Goal: Task Accomplishment & Management: Manage account settings

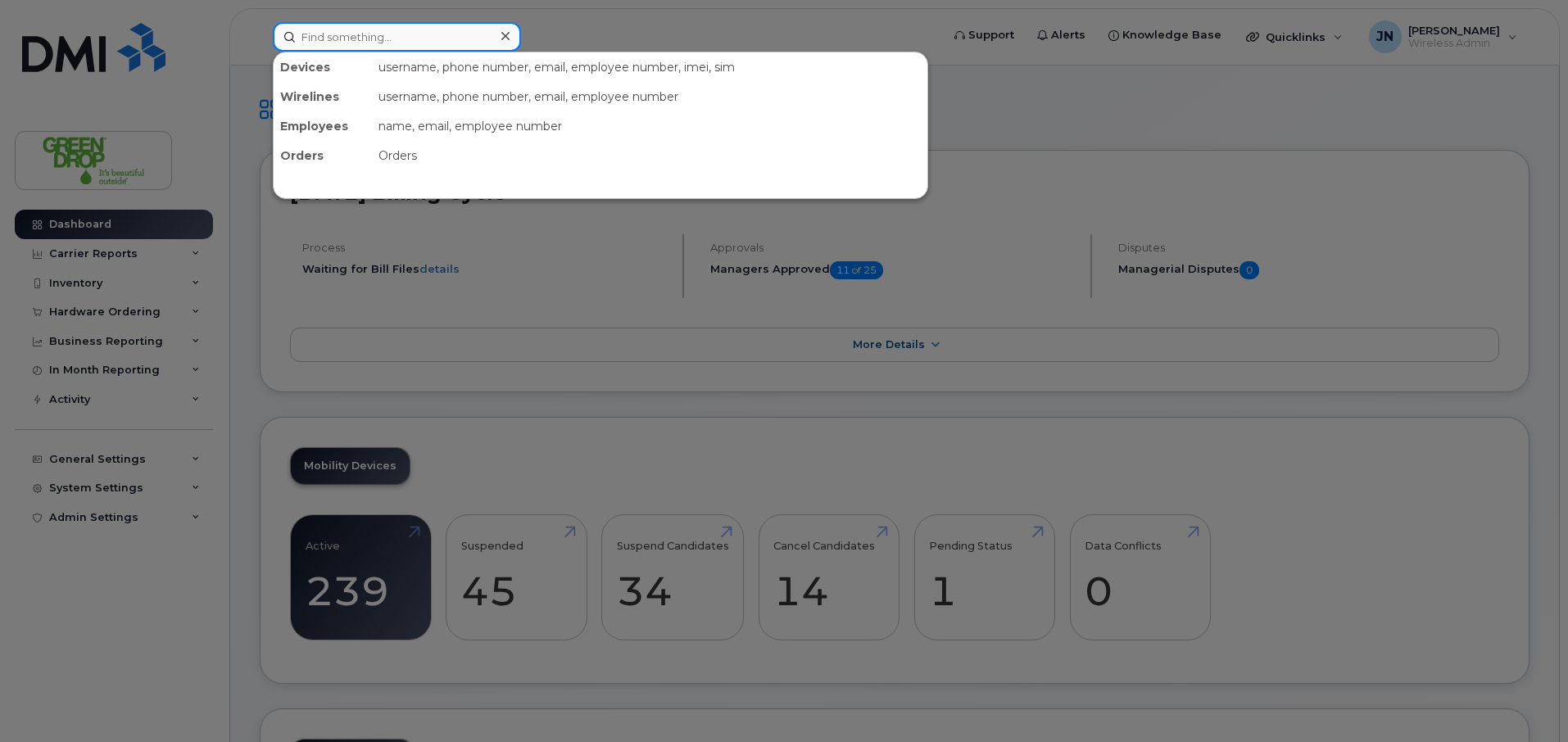
click at [364, 34] on input at bounding box center [396, 36] width 248 height 30
paste input "5878320622"
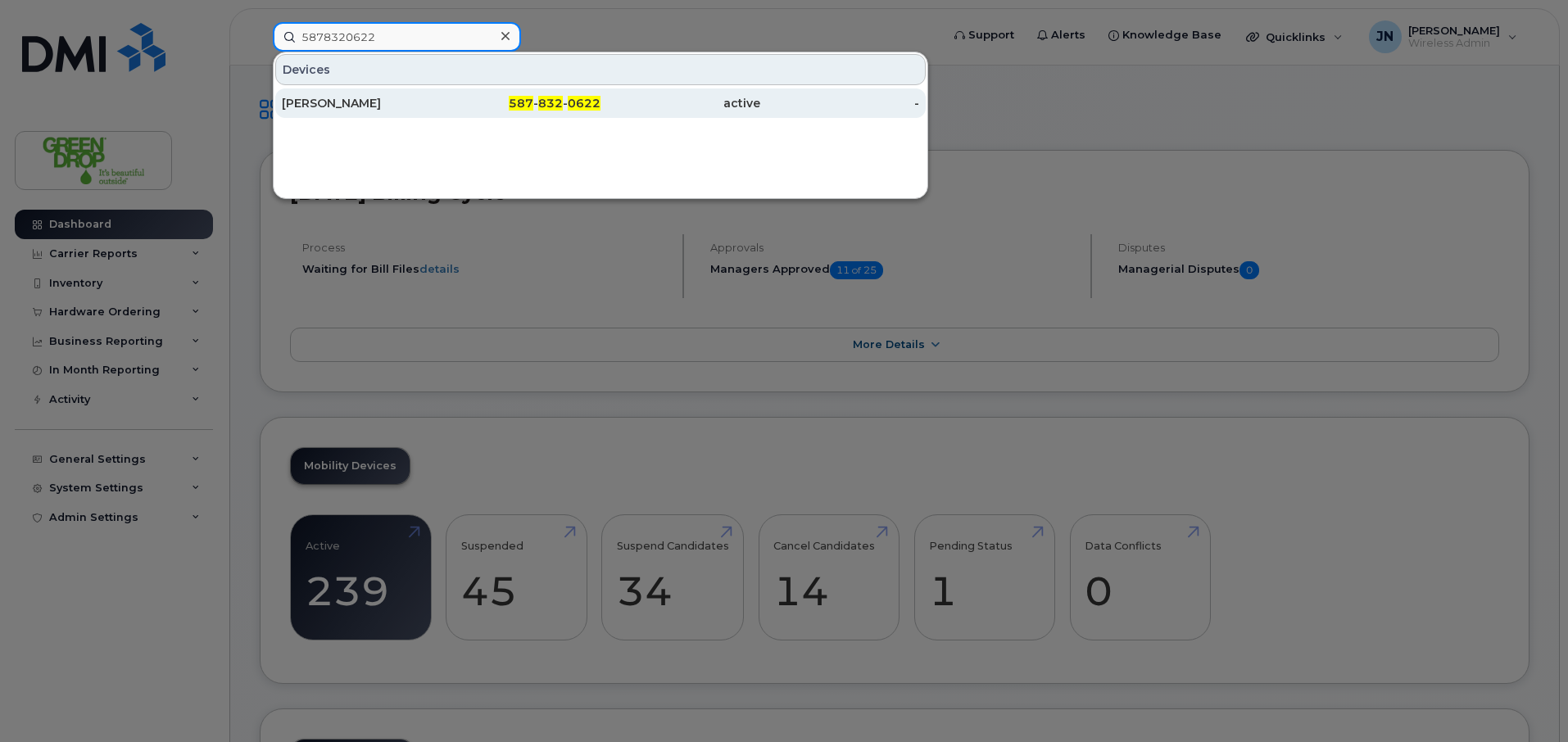
type input "5878320622"
click at [601, 113] on div "587 - 832 - 0622" at bounding box center [680, 103] width 160 height 30
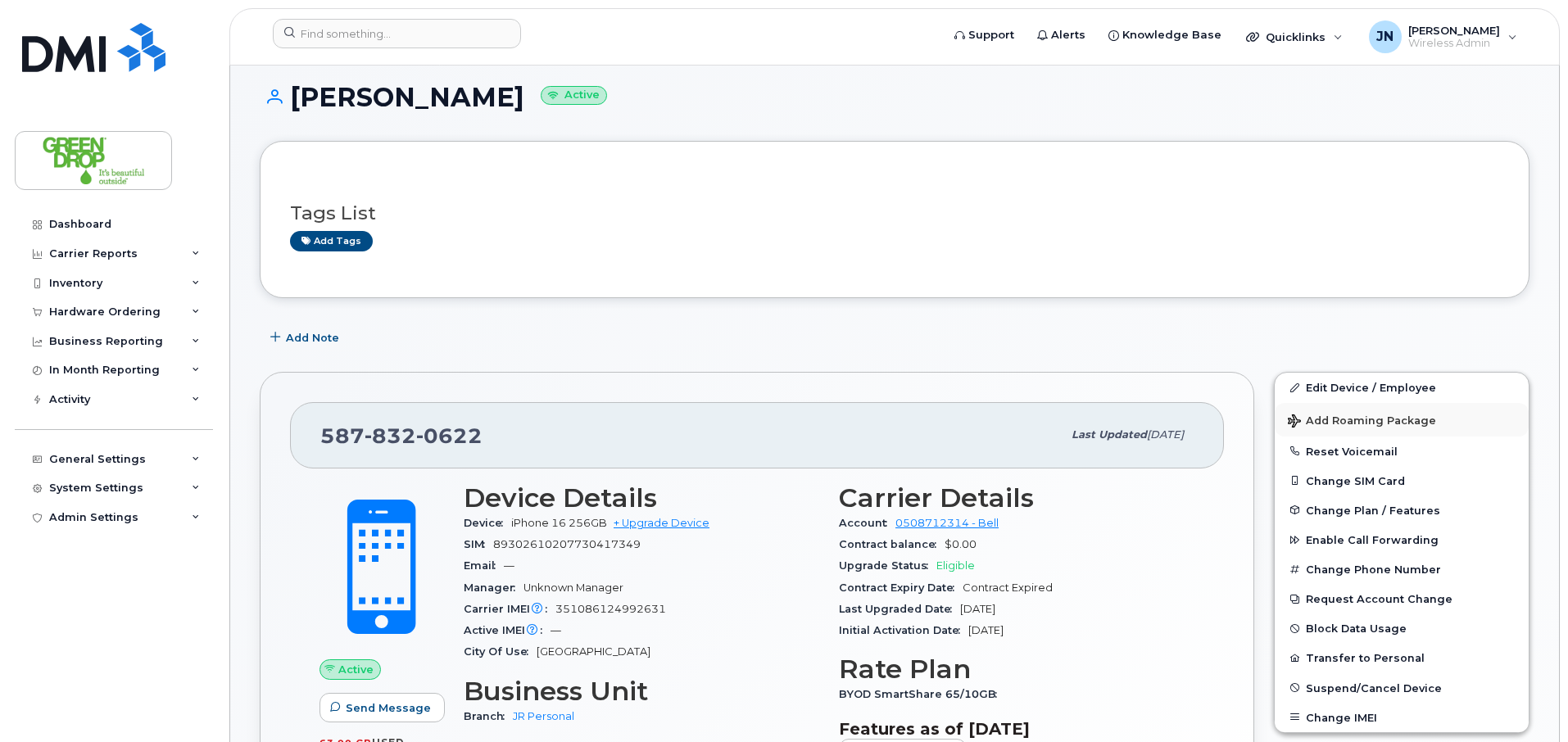
scroll to position [51, 0]
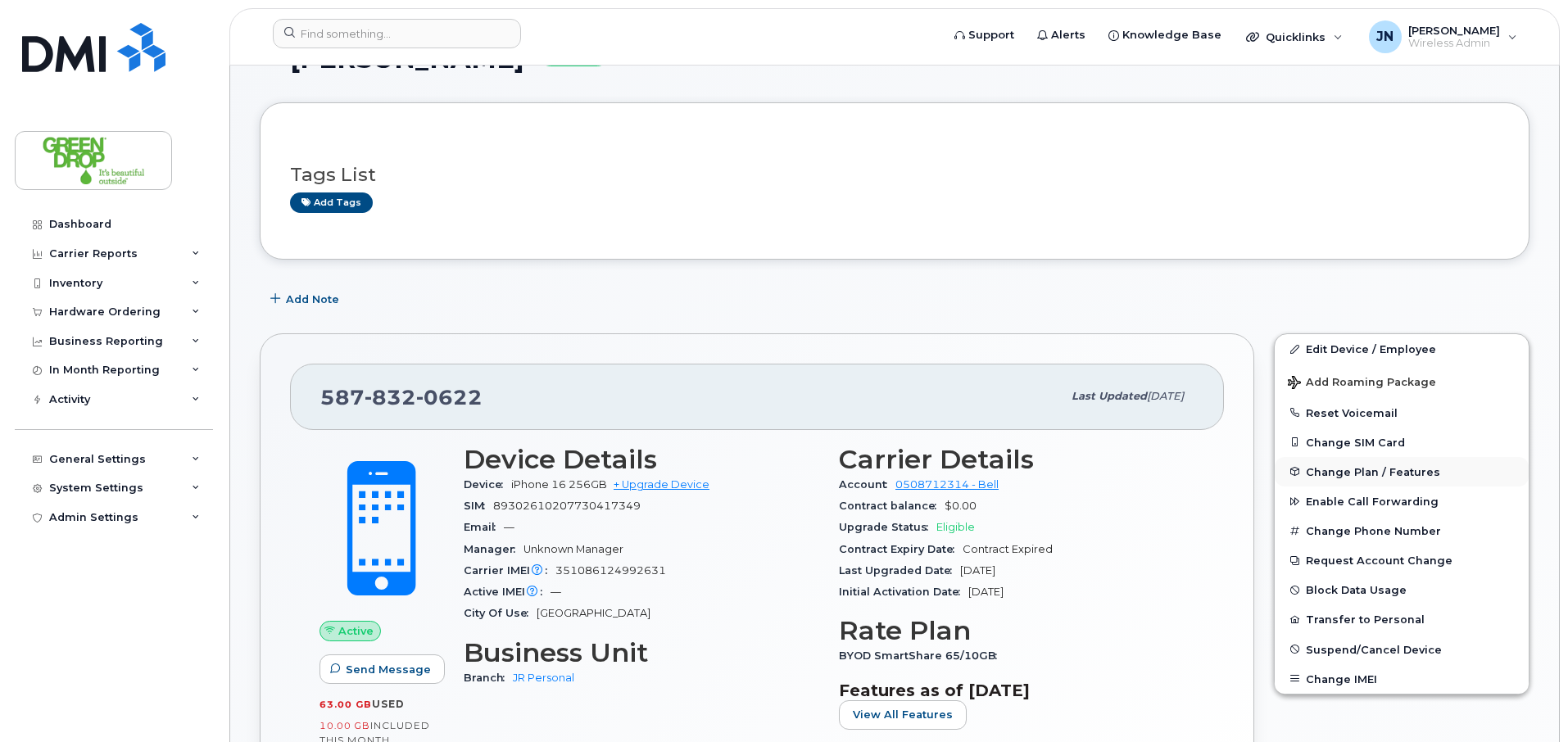
click at [1353, 470] on span "Change Plan / Features" at bounding box center [1373, 471] width 134 height 13
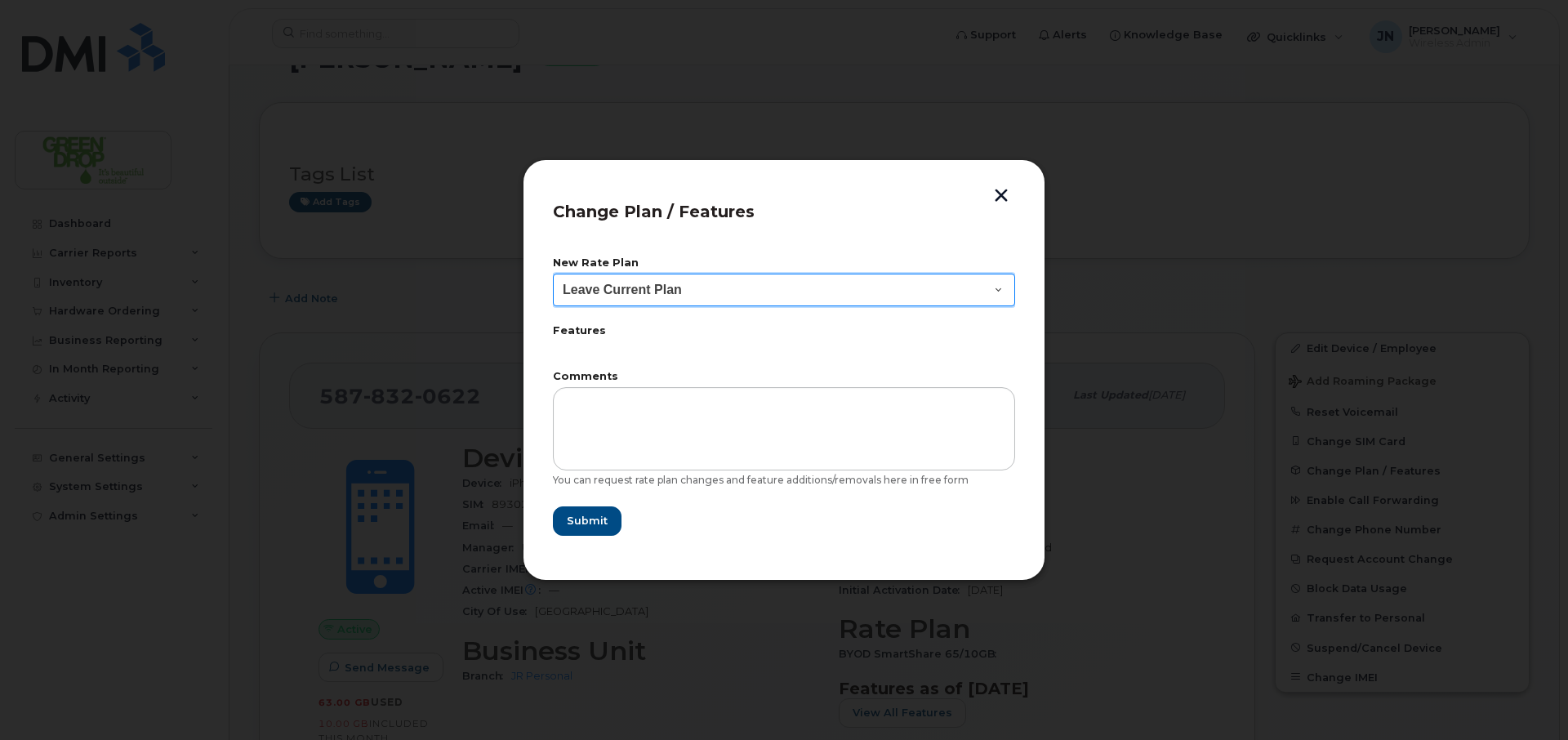
click at [752, 287] on select "Leave Current Plan BYOD Corp SmartShare 50 BYOD Corp Smartshare 25 BYOD SmartSh…" at bounding box center [784, 290] width 462 height 32
select select "2483282"
click at [553, 273] on select "Leave Current Plan BYOD Corp SmartShare 50 BYOD Corp Smartshare 25 BYOD SmartSh…" at bounding box center [784, 290] width 462 height 32
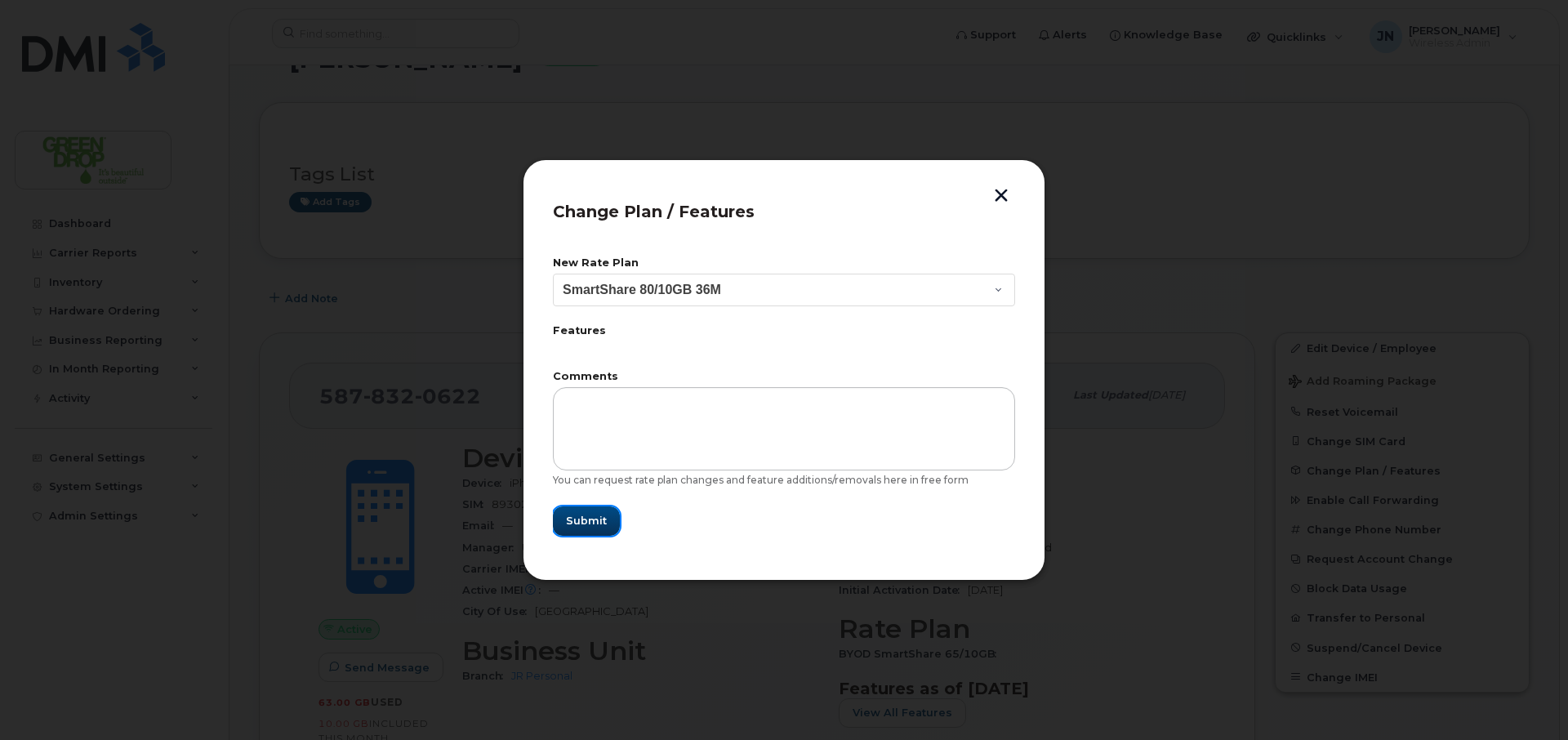
click at [591, 523] on span "Submit" at bounding box center [586, 521] width 41 height 15
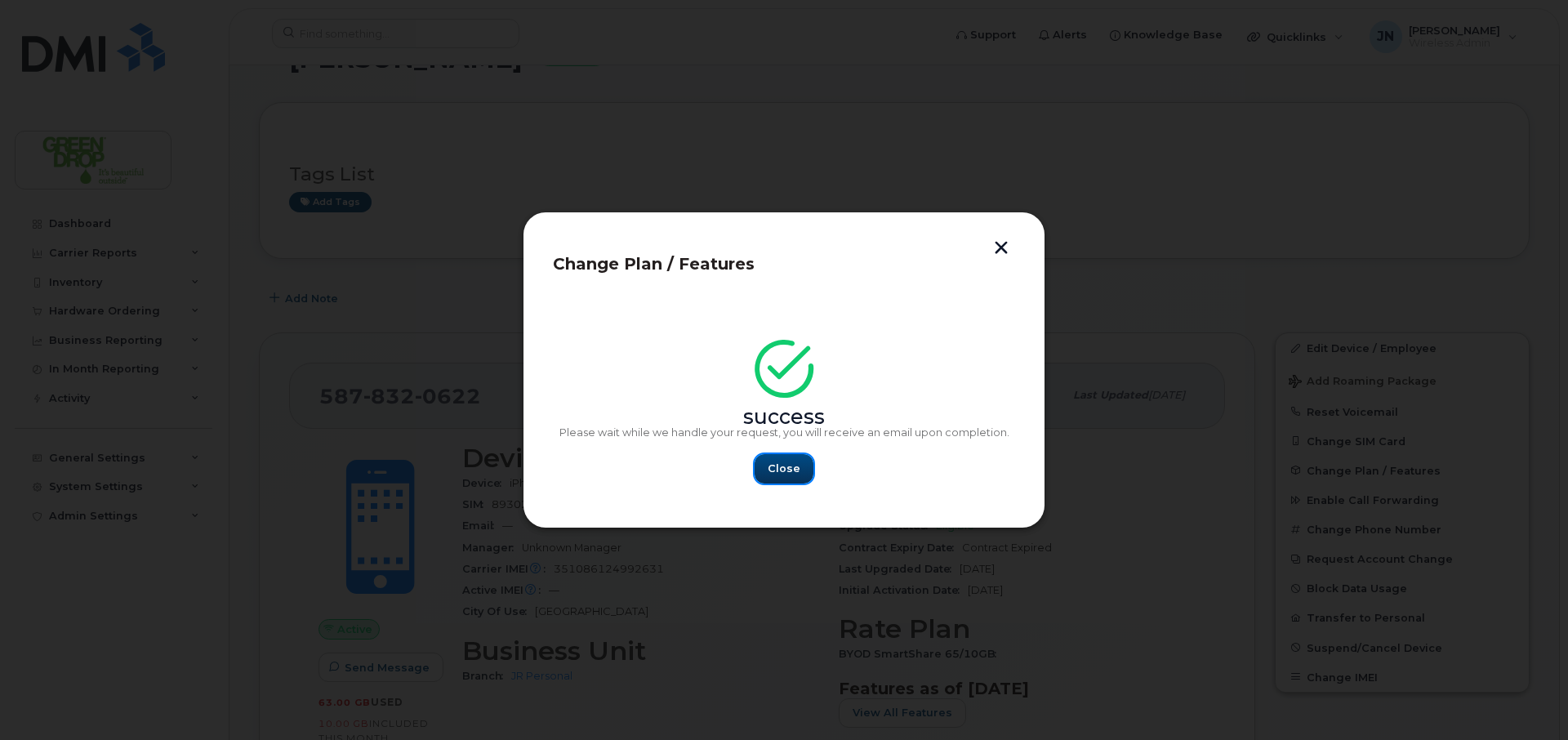
click at [776, 471] on span "Close" at bounding box center [784, 468] width 32 height 15
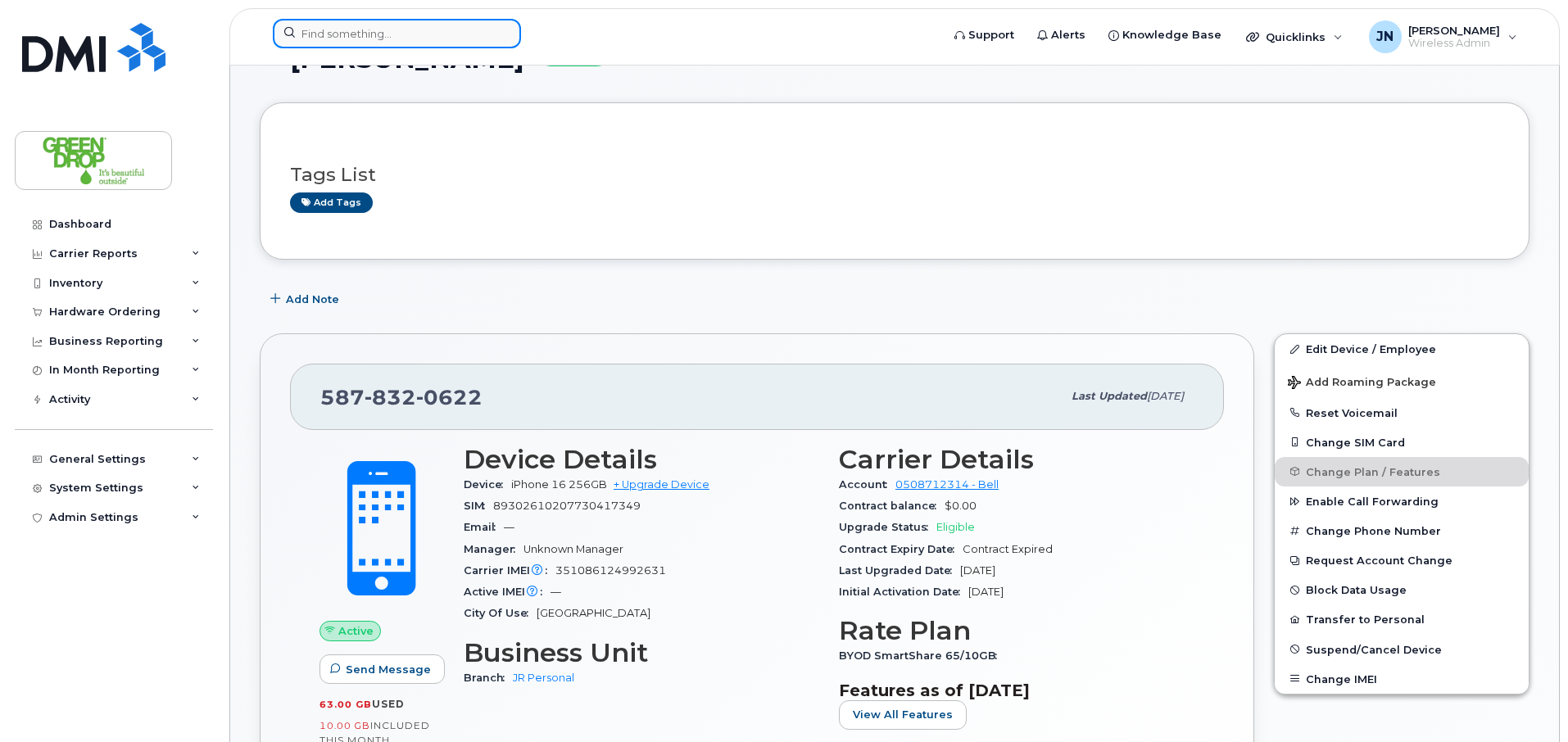
click at [377, 30] on input at bounding box center [396, 33] width 248 height 30
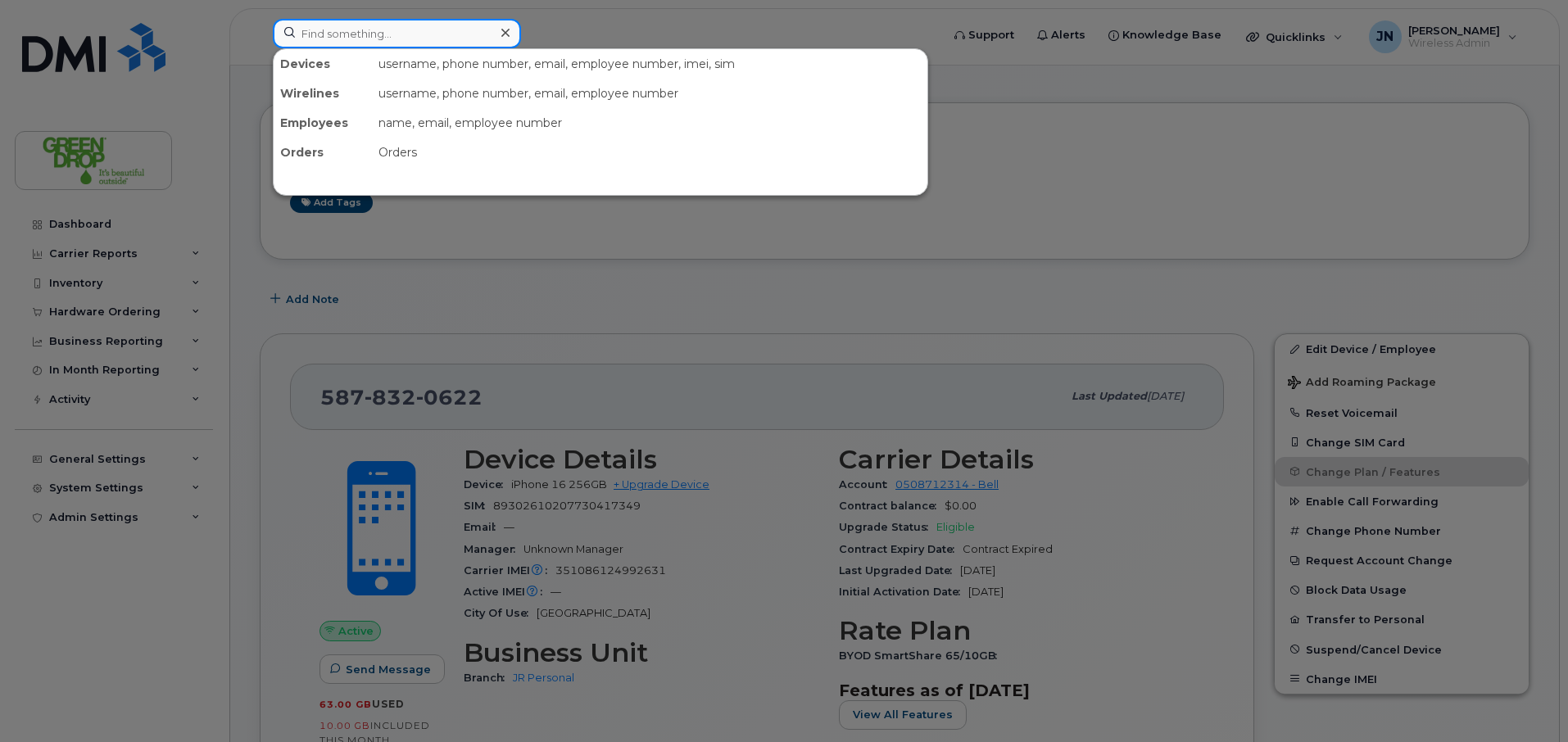
paste input "2044713927"
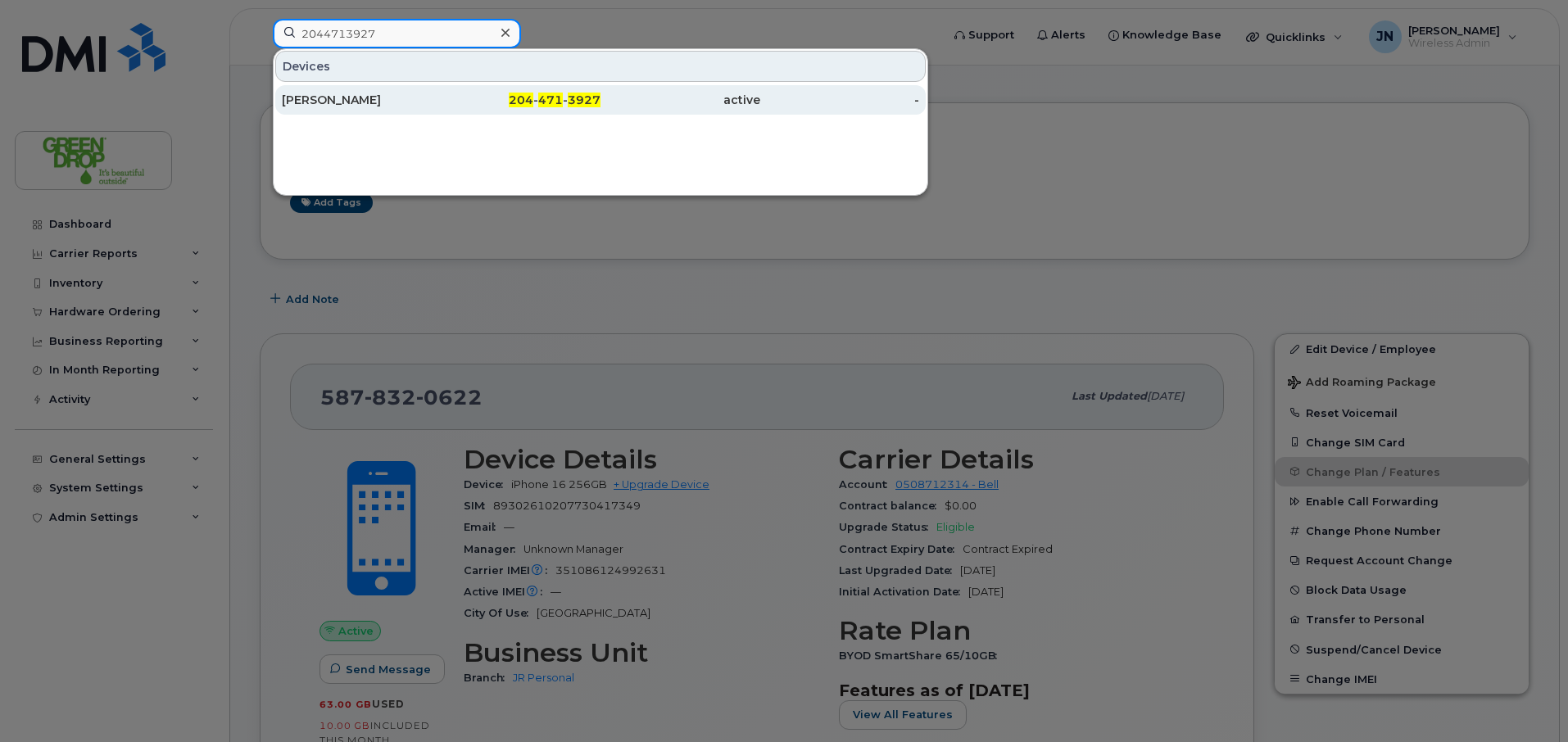
type input "2044713927"
click at [443, 107] on div "204 - 471 - 3927" at bounding box center [521, 100] width 160 height 16
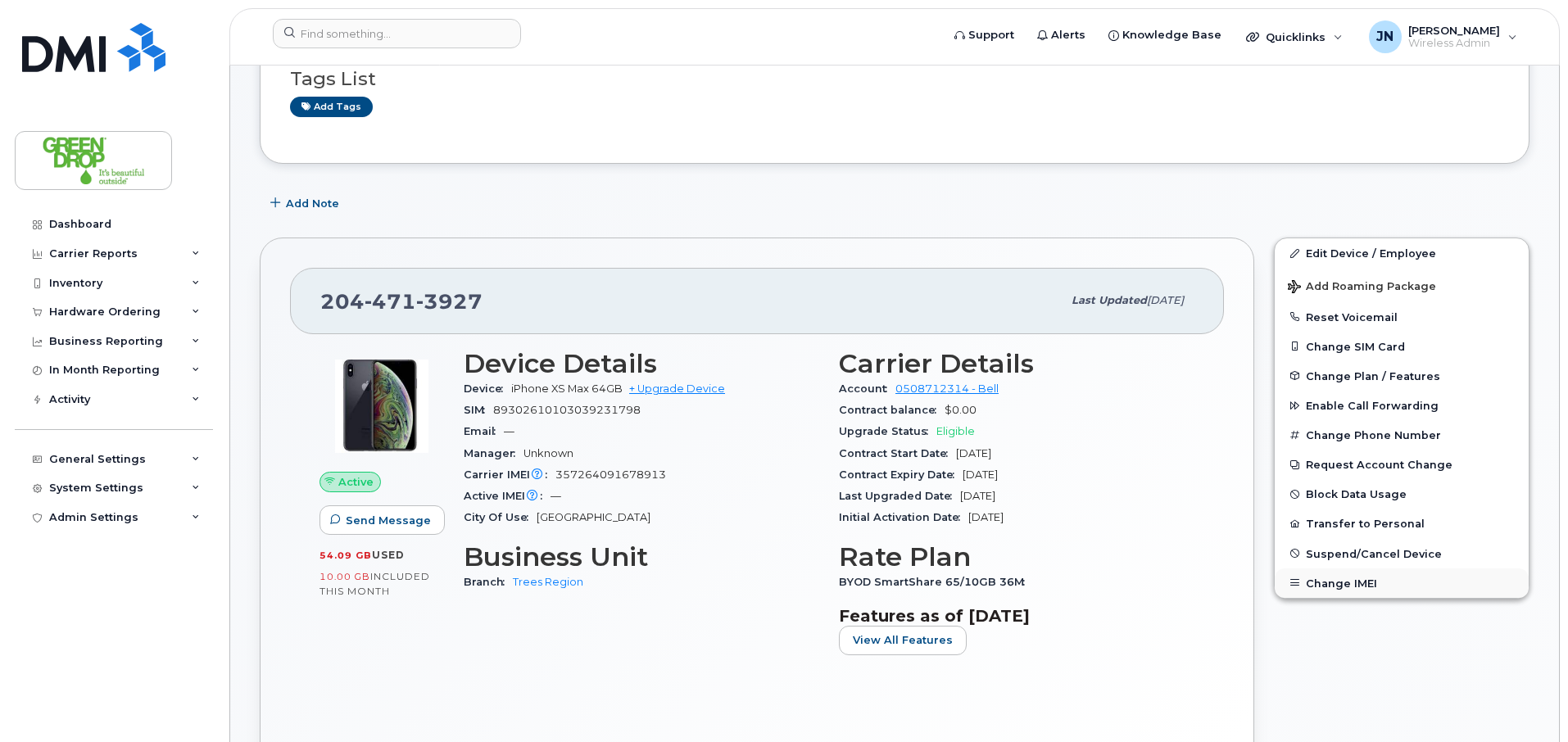
scroll to position [272, 0]
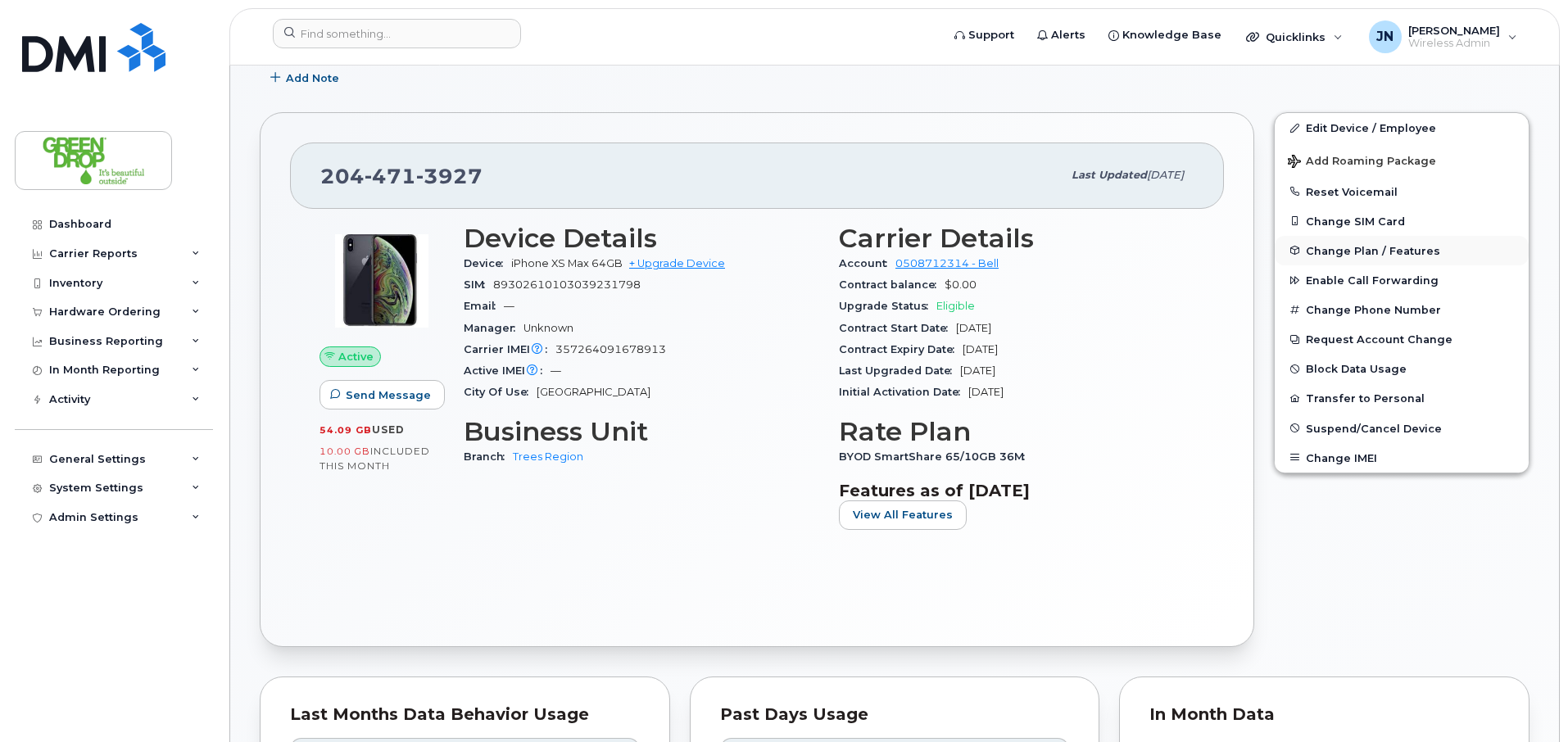
click at [1408, 250] on span "Change Plan / Features" at bounding box center [1373, 251] width 134 height 13
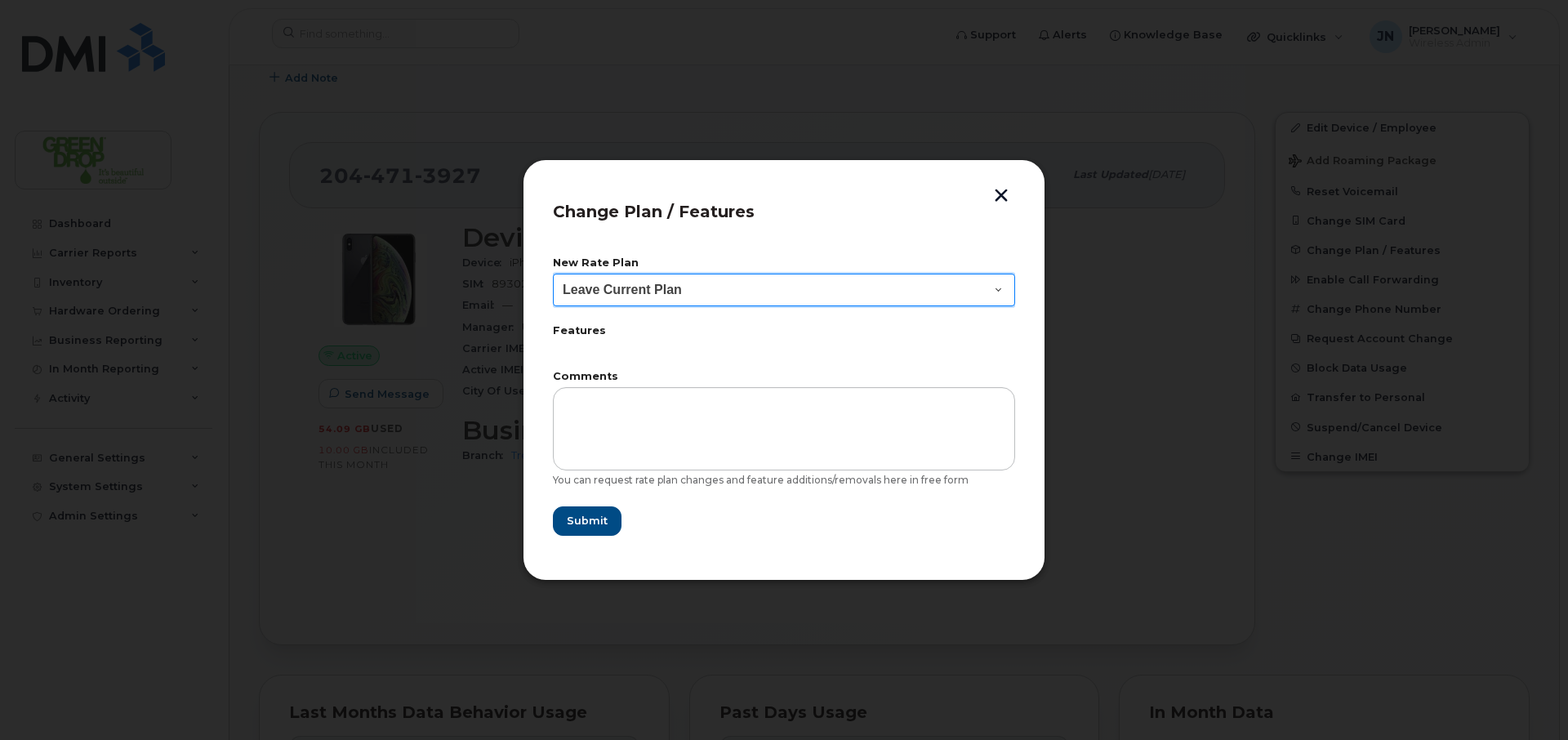
click at [802, 290] on select "Leave Current Plan BYOD Corp SmartShare 50 BYOD Corp Smartshare 25 BYOD SmartSh…" at bounding box center [784, 290] width 462 height 32
select select "2483282"
click at [553, 273] on select "Leave Current Plan BYOD Corp SmartShare 50 BYOD Corp Smartshare 25 BYOD SmartSh…" at bounding box center [784, 290] width 462 height 32
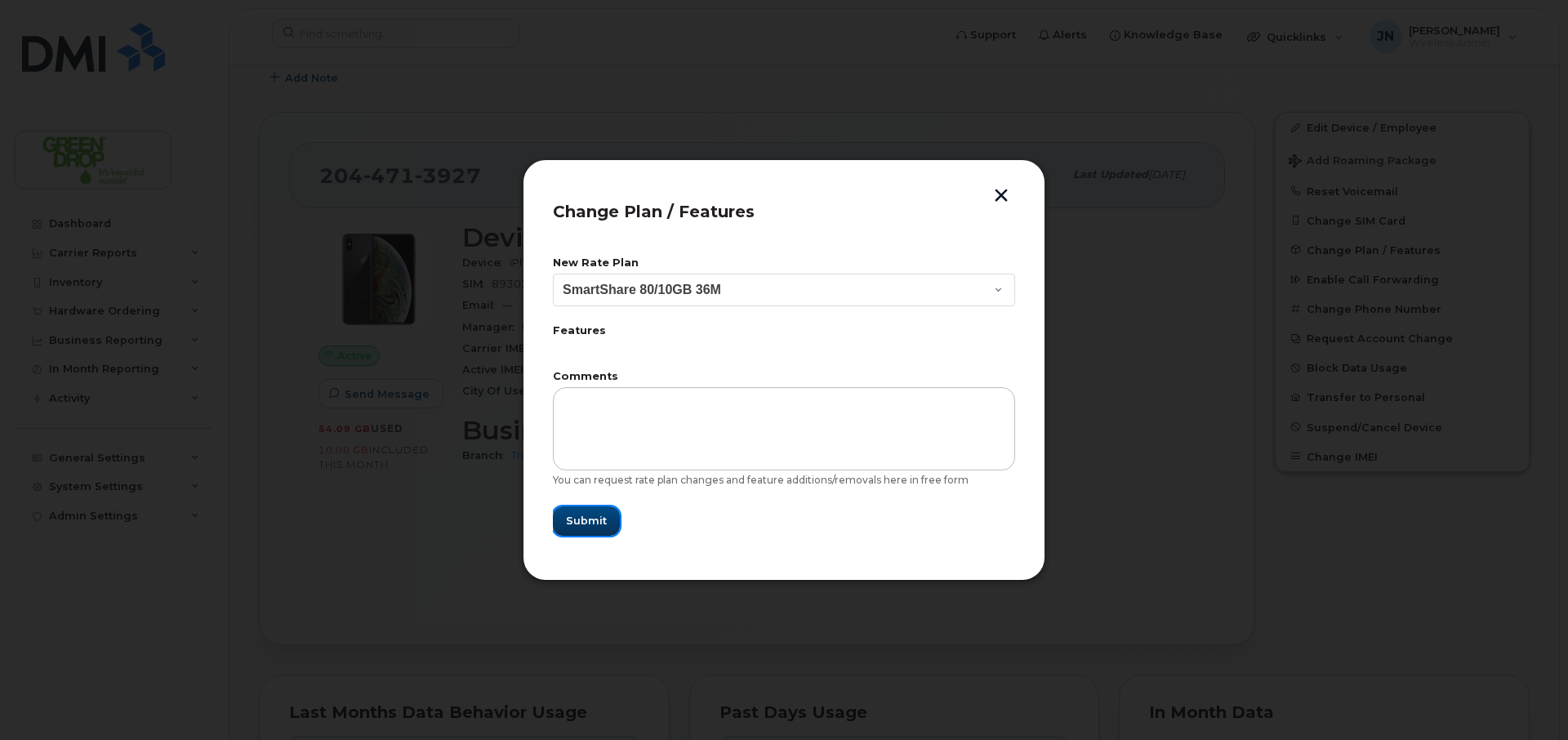
click at [598, 523] on span "Submit" at bounding box center [586, 521] width 41 height 15
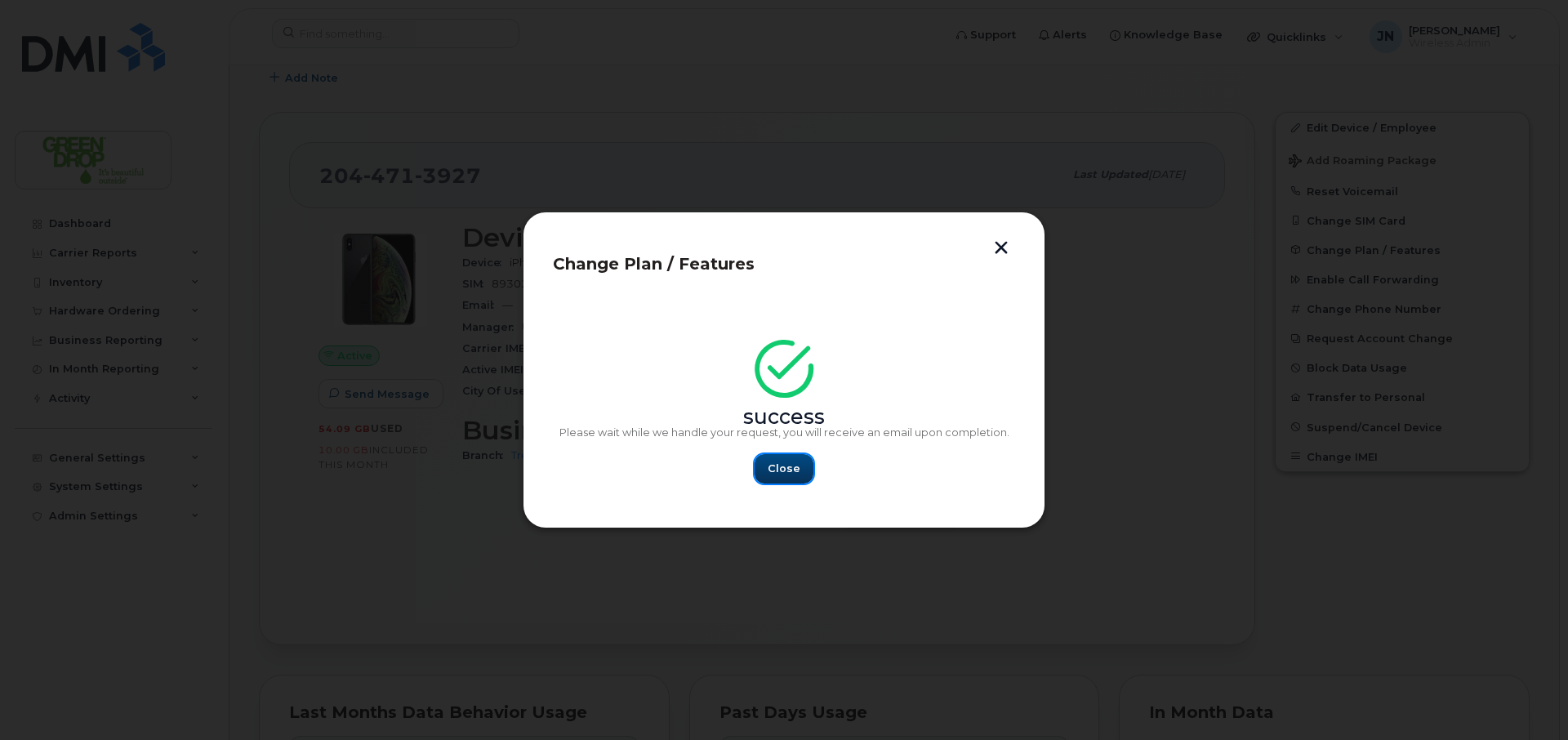
click at [789, 462] on span "Close" at bounding box center [784, 468] width 32 height 15
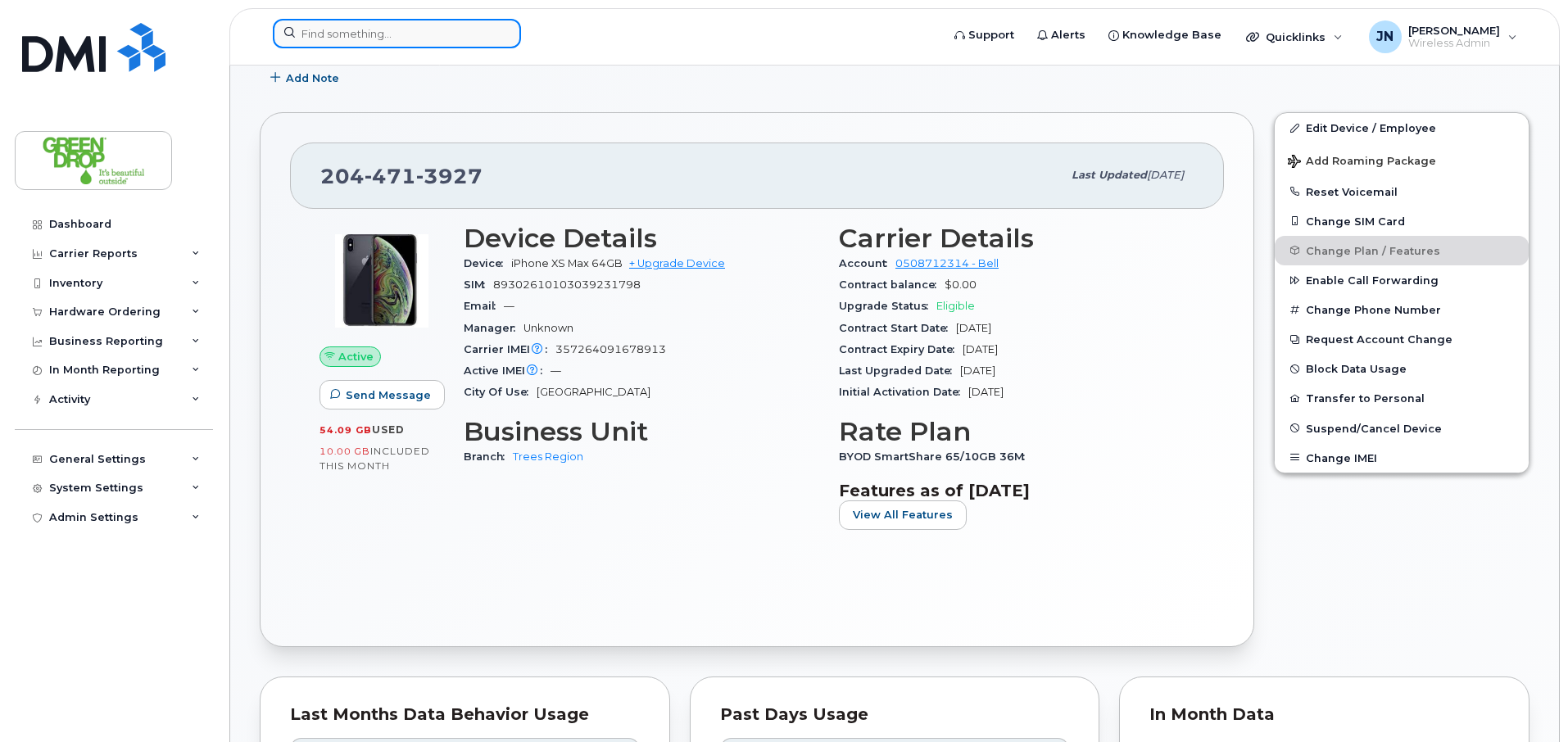
click at [354, 31] on input at bounding box center [396, 33] width 248 height 30
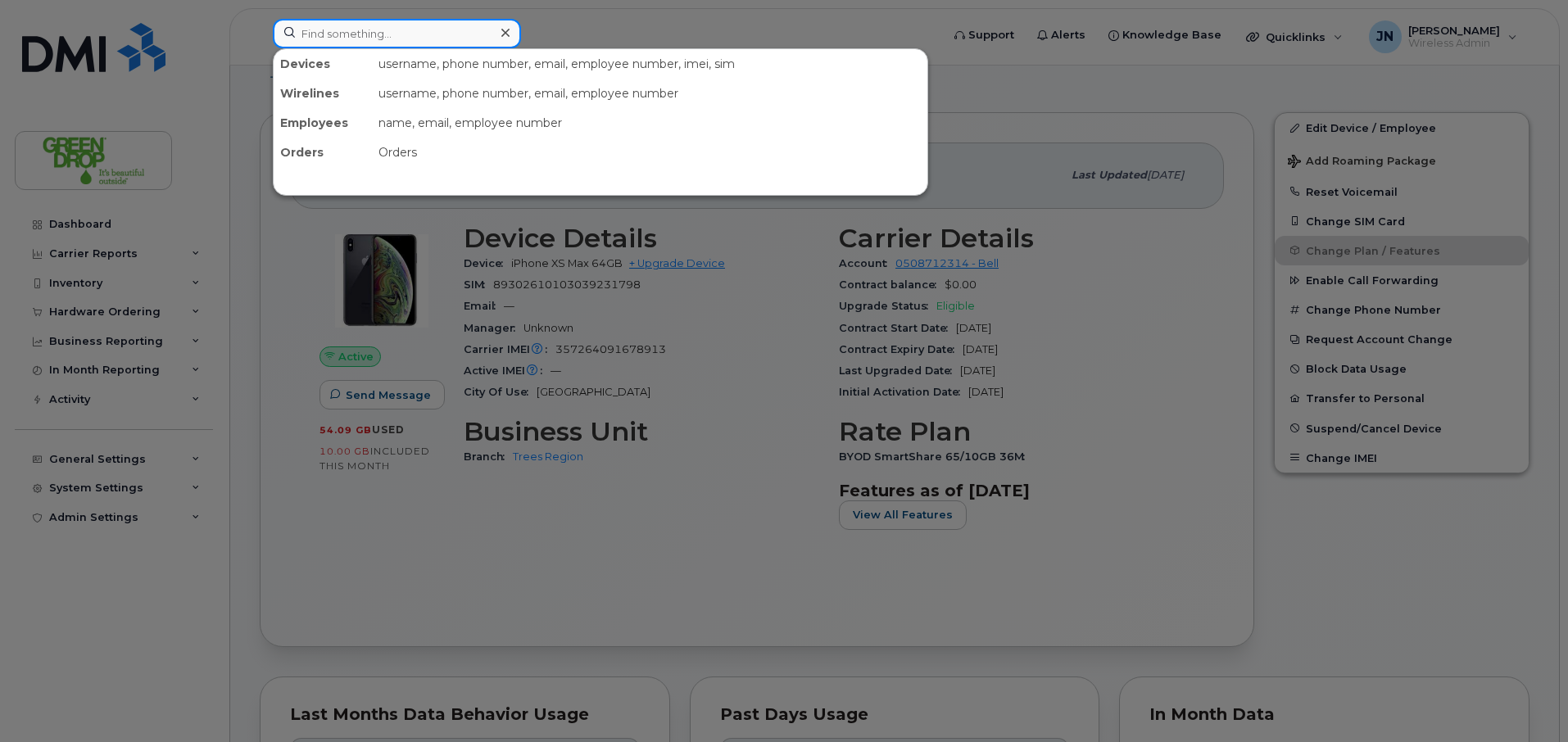
paste input "2044718640"
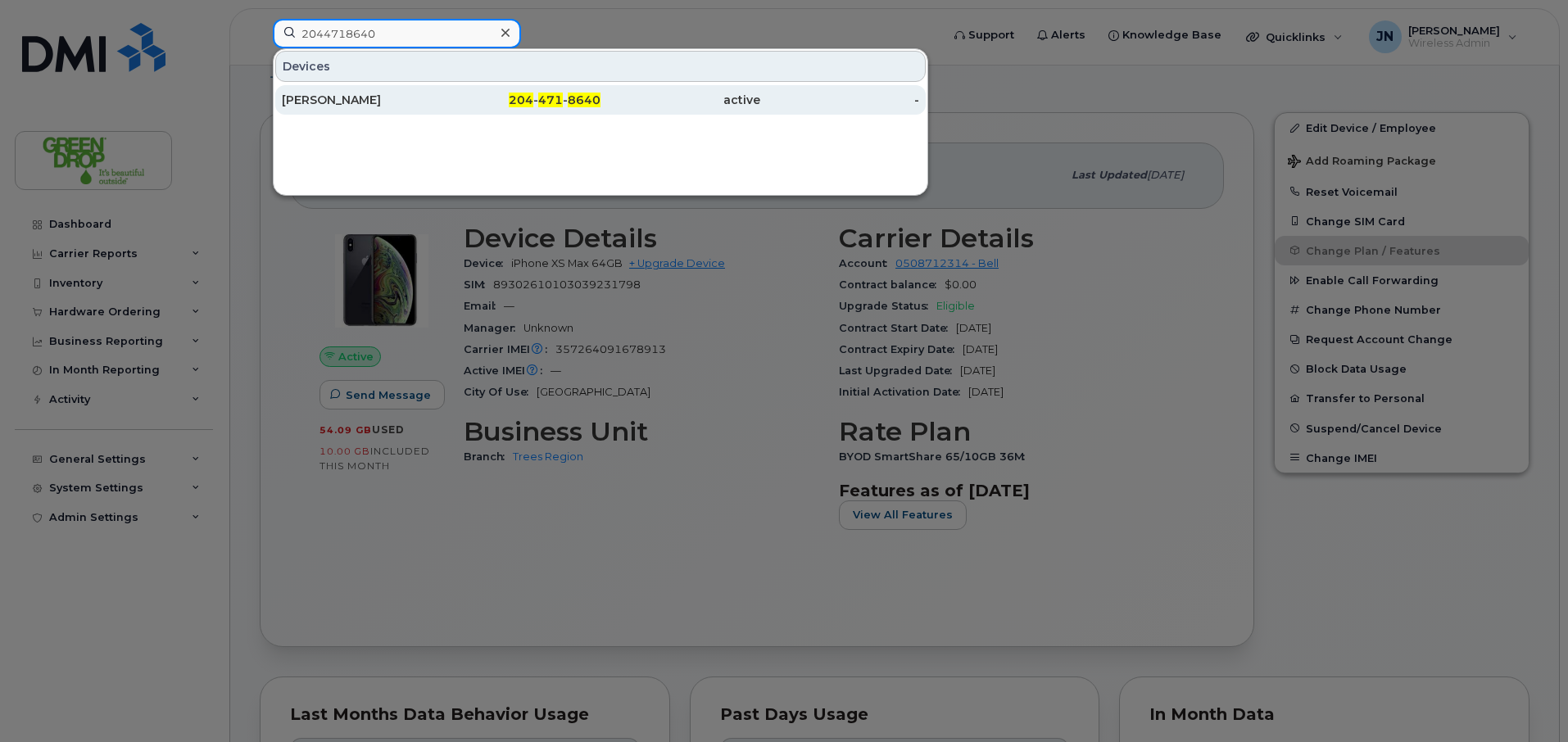
type input "2044718640"
click at [394, 102] on div "Matt Vinet" at bounding box center [361, 100] width 160 height 16
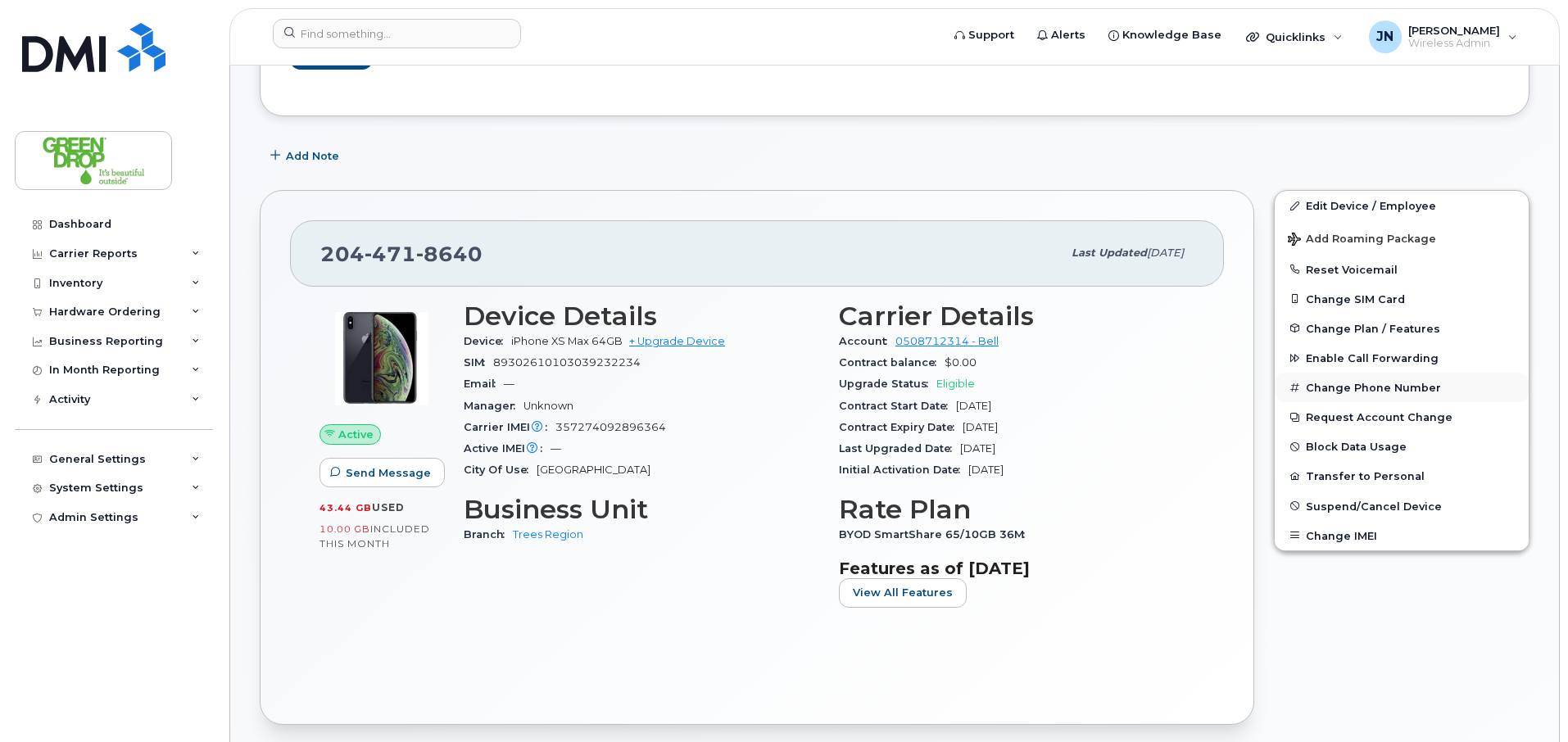
scroll to position [256, 0]
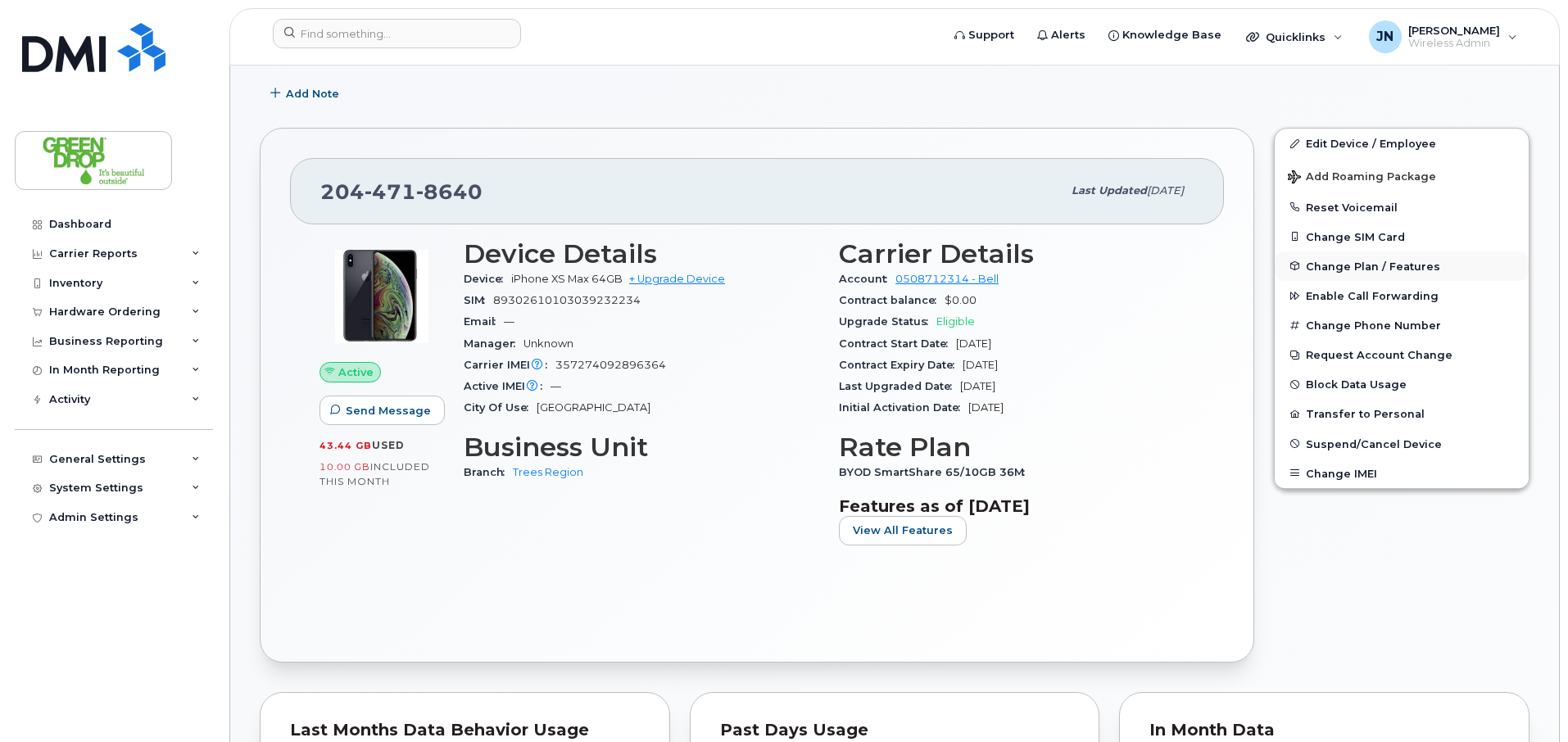
click at [1400, 263] on span "Change Plan / Features" at bounding box center [1373, 266] width 134 height 13
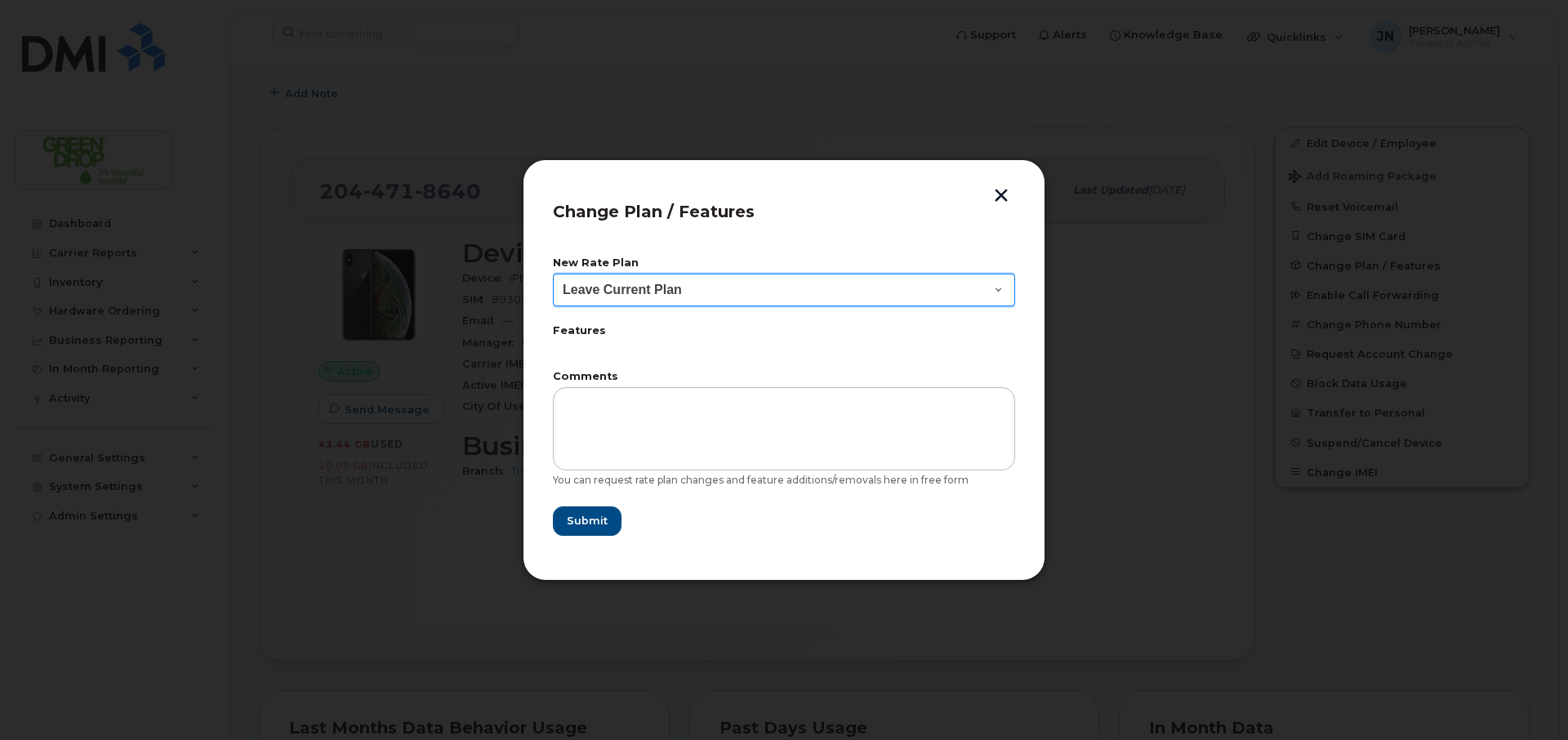
click at [852, 291] on select "Leave Current Plan BYOD Corp SmartShare 50 BYOD Corp Smartshare 25 BYOD SmartSh…" at bounding box center [784, 290] width 462 height 32
select select "2483282"
click at [553, 273] on select "Leave Current Plan BYOD Corp SmartShare 50 BYOD Corp Smartshare 25 BYOD SmartSh…" at bounding box center [784, 290] width 462 height 32
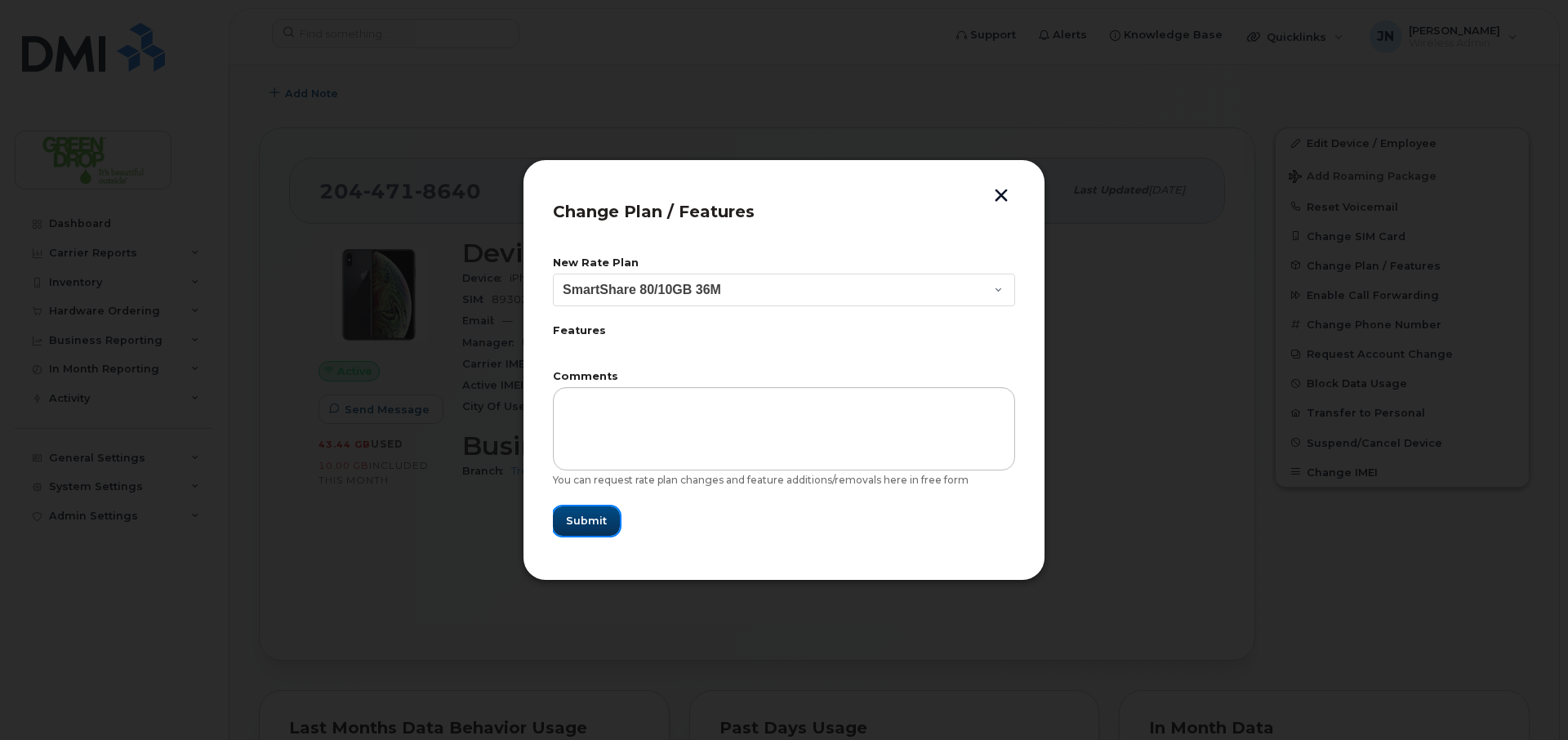
click at [603, 523] on span "Submit" at bounding box center [586, 521] width 41 height 15
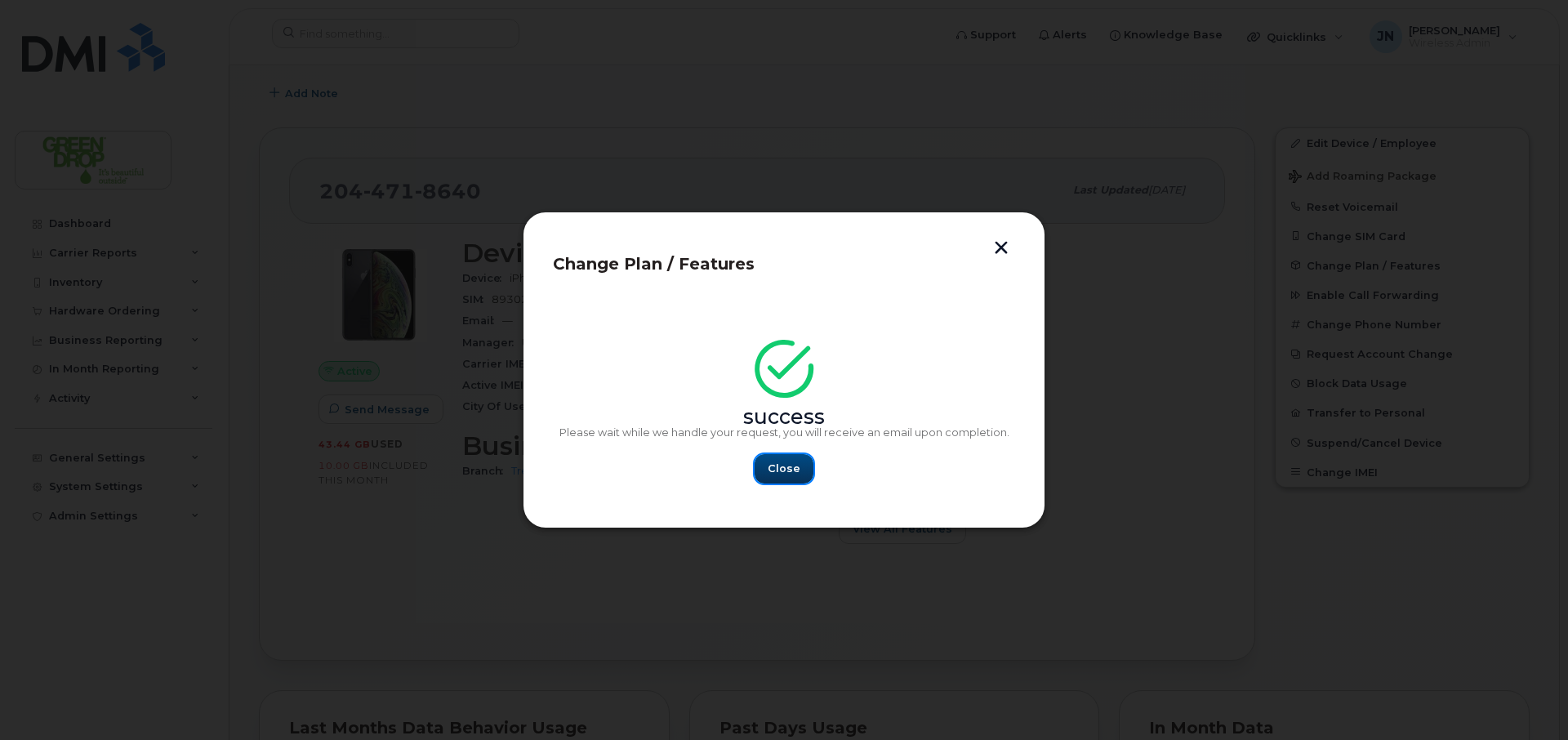
click at [770, 470] on span "Close" at bounding box center [784, 468] width 32 height 15
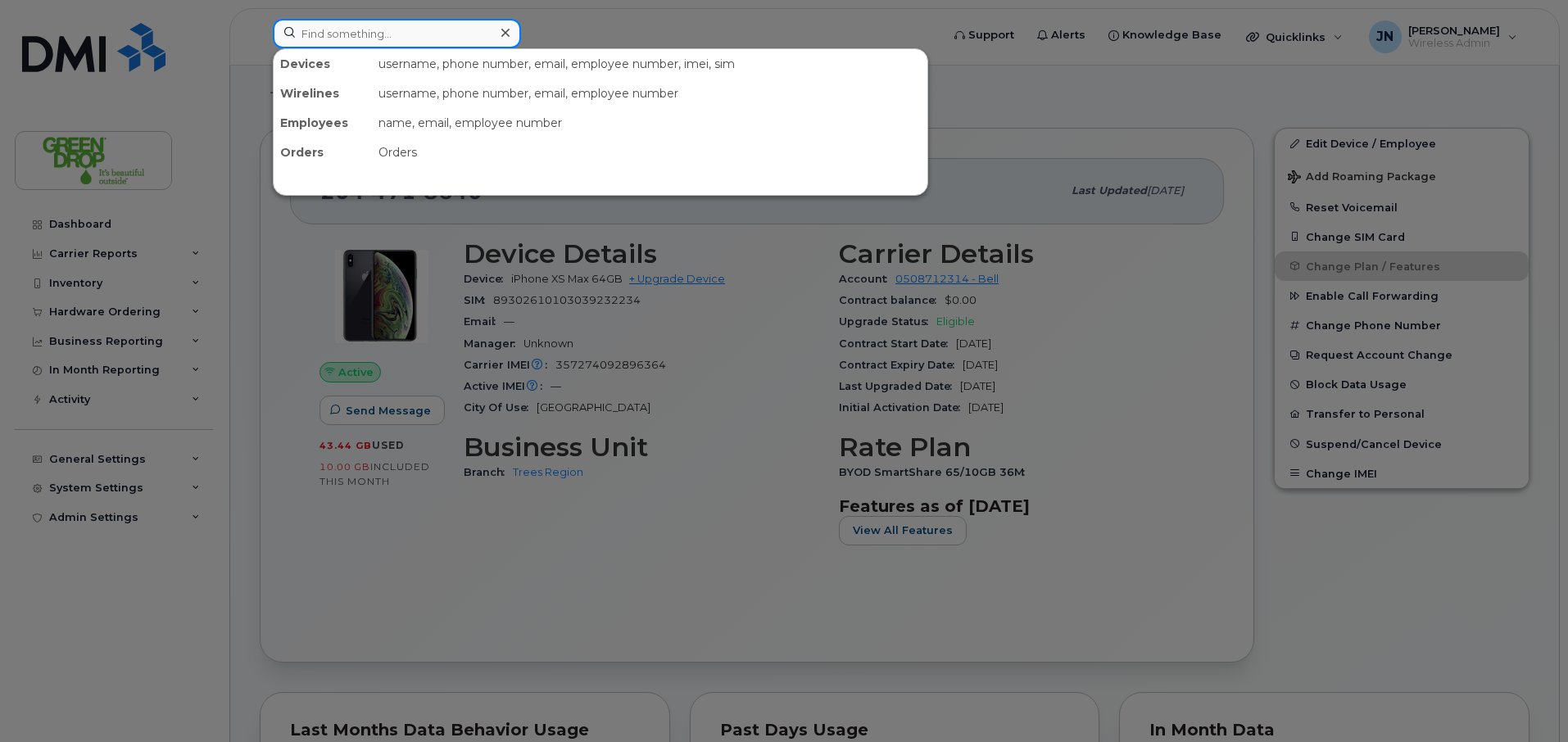
click at [385, 33] on input at bounding box center [396, 33] width 248 height 30
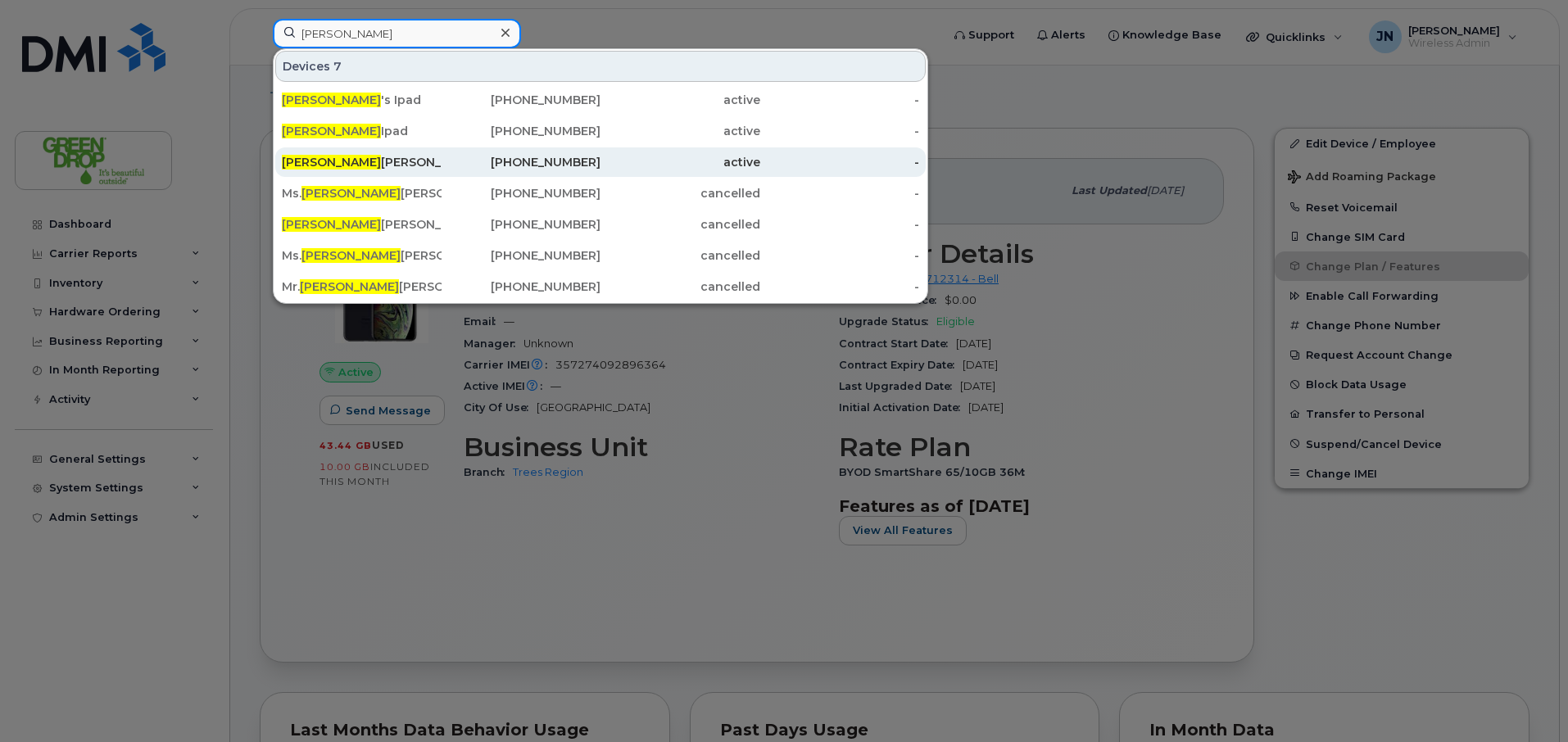
type input "katrina"
click at [452, 164] on div "403-860-8805" at bounding box center [521, 162] width 160 height 16
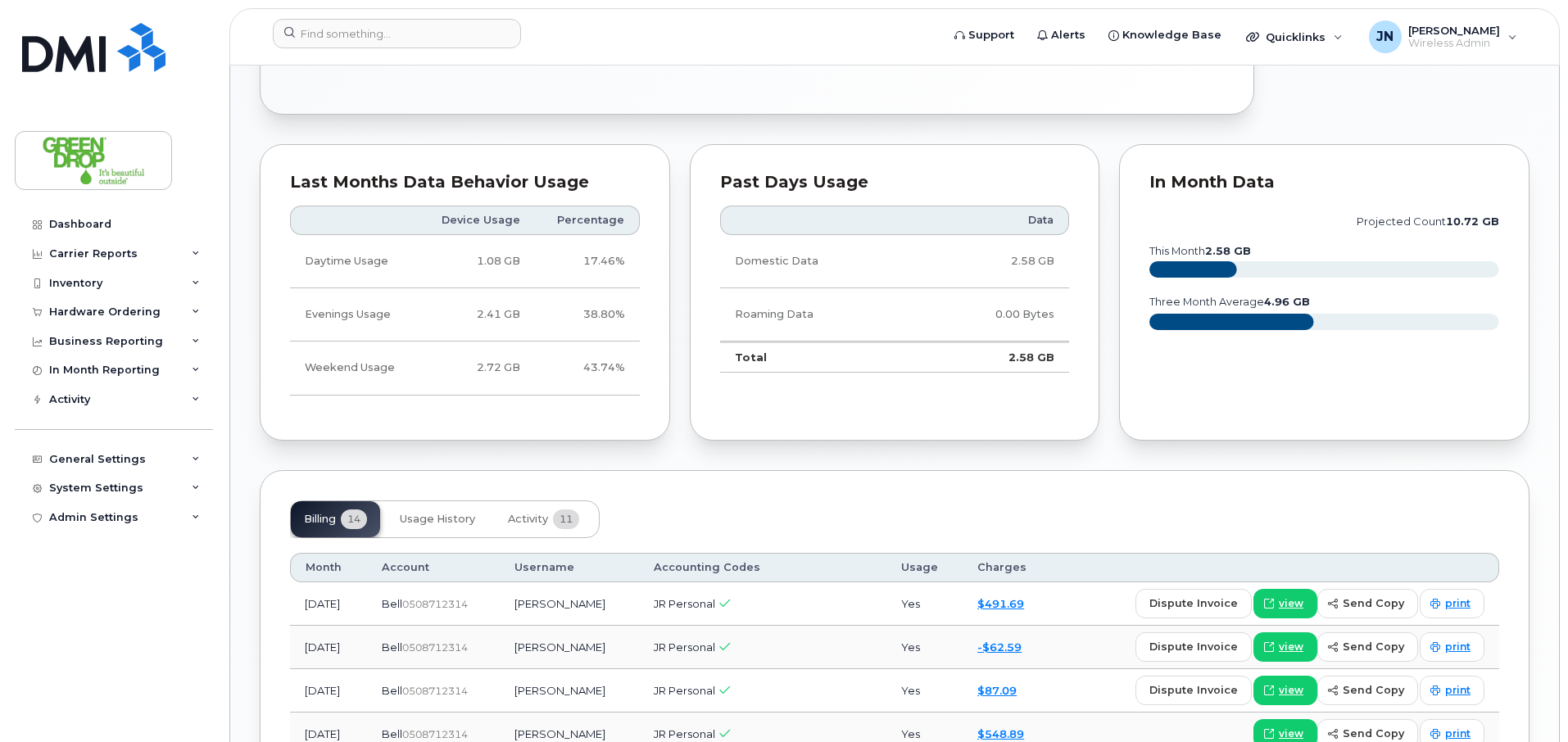
scroll to position [1053, 0]
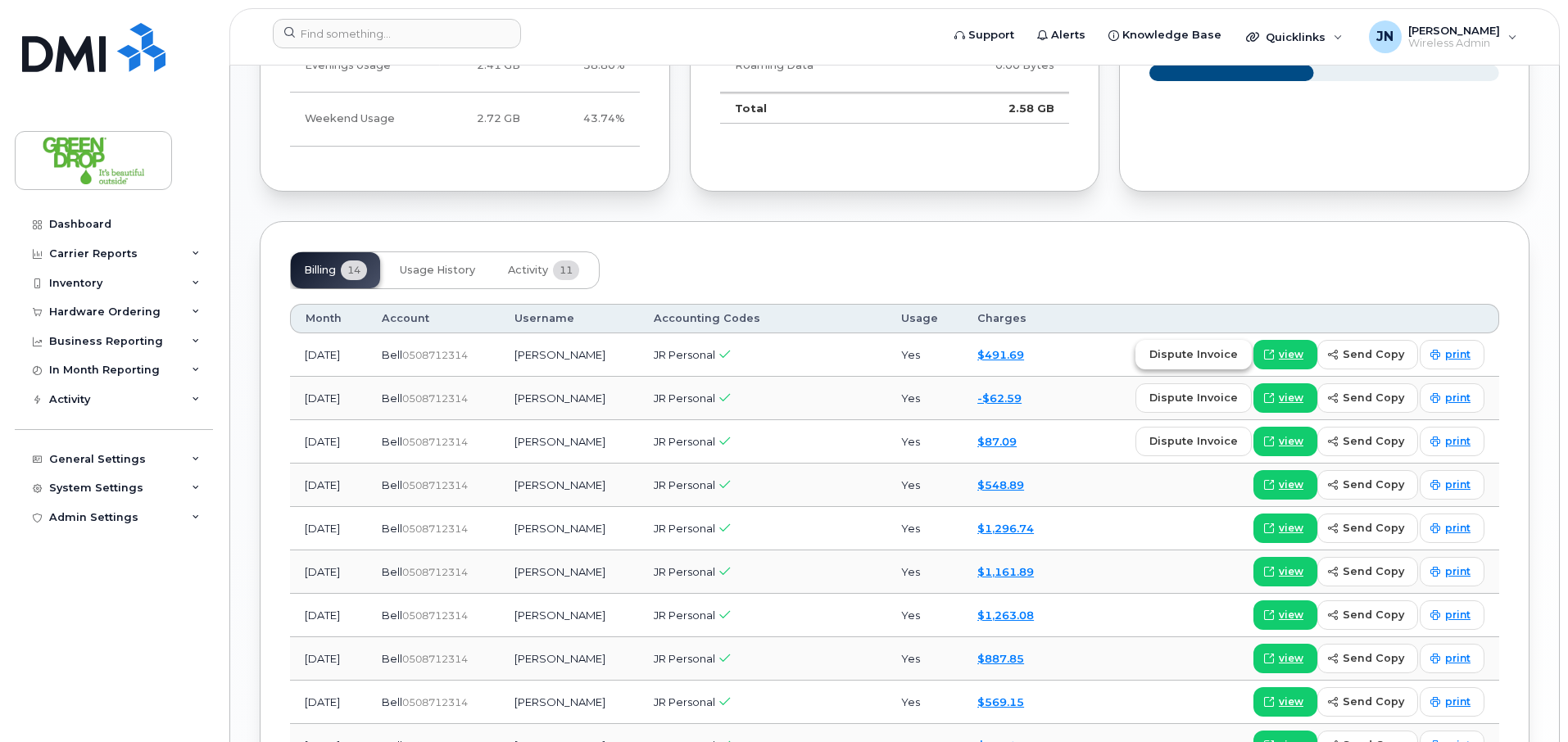
click at [1224, 356] on span "dispute invoice" at bounding box center [1193, 354] width 89 height 15
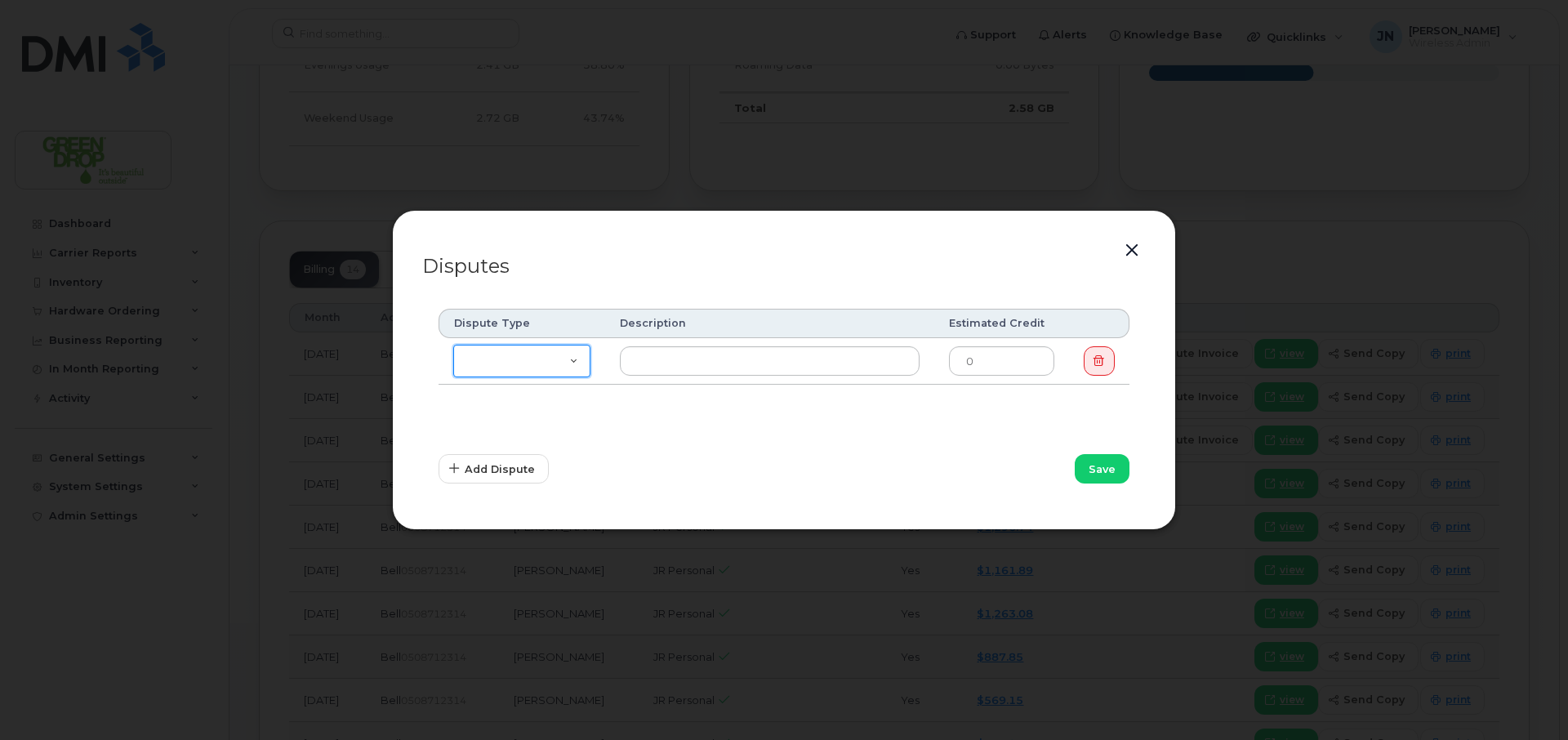
click at [581, 354] on select "Missing Discount Roaming Credit Data Credit Missing Feature Other" at bounding box center [521, 361] width 137 height 32
select select "roaming_credit"
click at [453, 345] on select "Missing Discount Roaming Credit Data Credit Missing Feature Other" at bounding box center [521, 361] width 137 height 32
click at [1001, 355] on input "0" at bounding box center [1001, 361] width 106 height 30
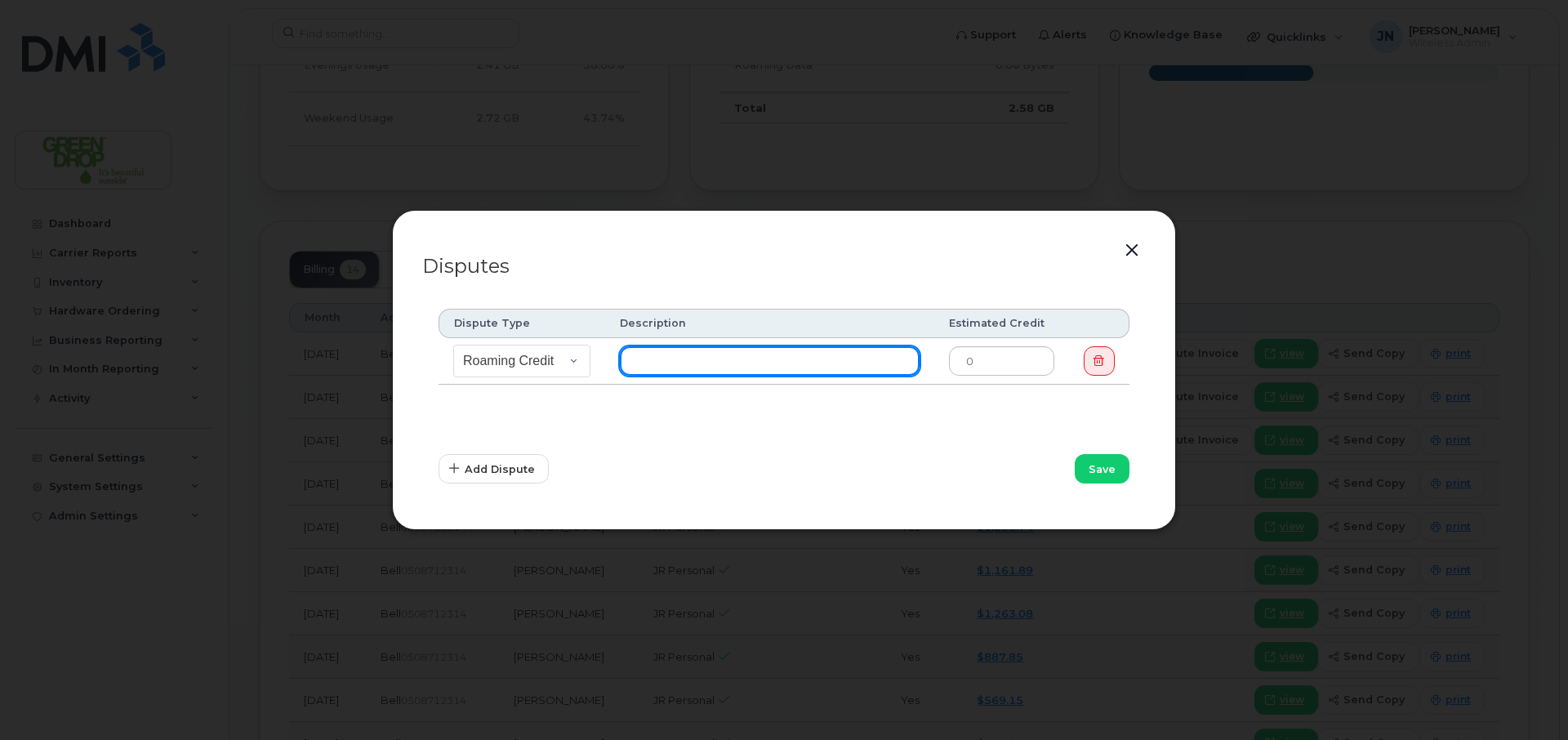
click at [741, 368] on input "text" at bounding box center [770, 361] width 300 height 30
type input "Was still charged roaming even with plan change"
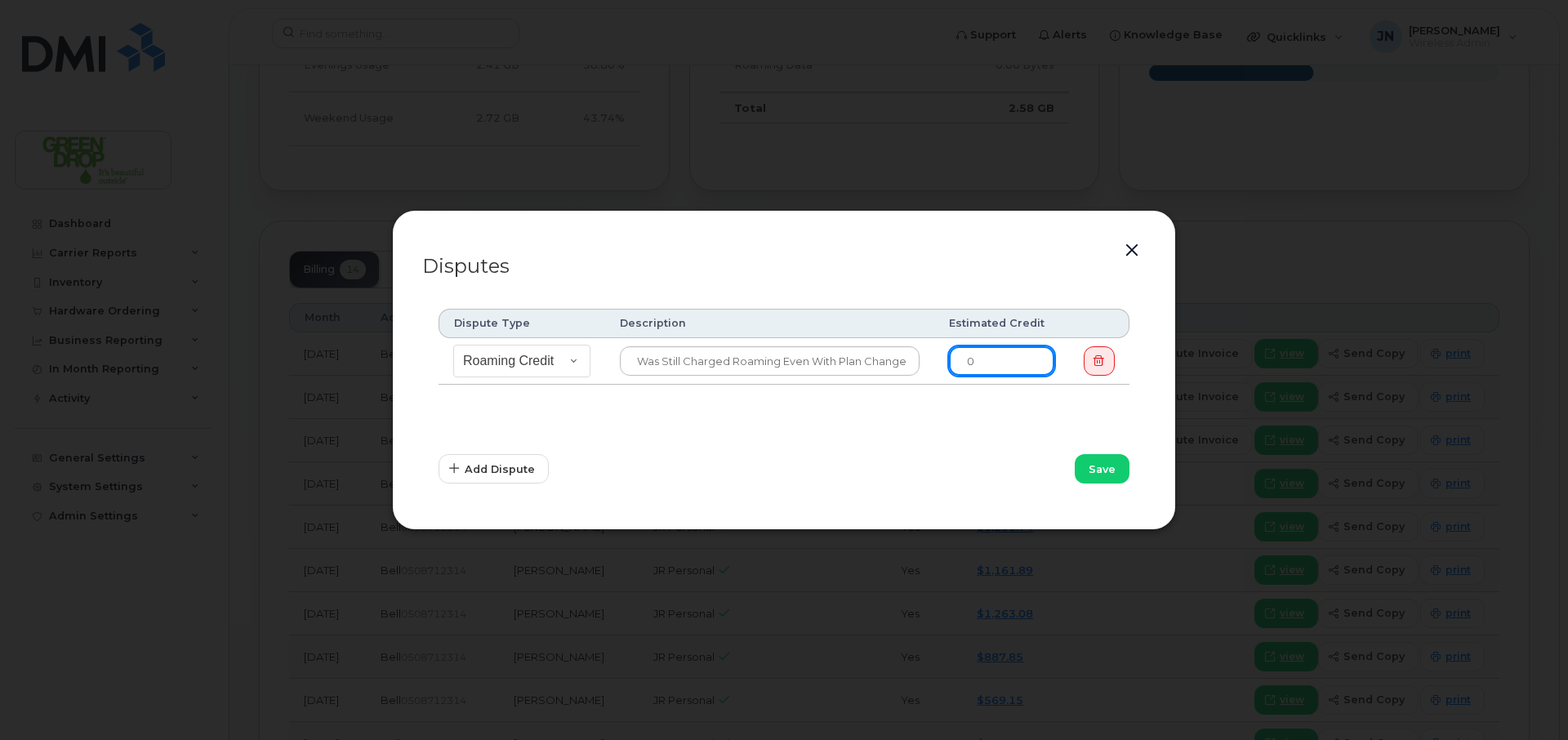
click at [1006, 364] on input "0" at bounding box center [1001, 361] width 106 height 30
click at [585, 365] on select "Missing Discount Roaming Credit Data Credit Missing Feature Other" at bounding box center [521, 361] width 137 height 32
click at [1114, 464] on span "Save" at bounding box center [1102, 469] width 27 height 15
click at [1033, 368] on input "294.35" at bounding box center [1001, 361] width 106 height 30
type input "294"
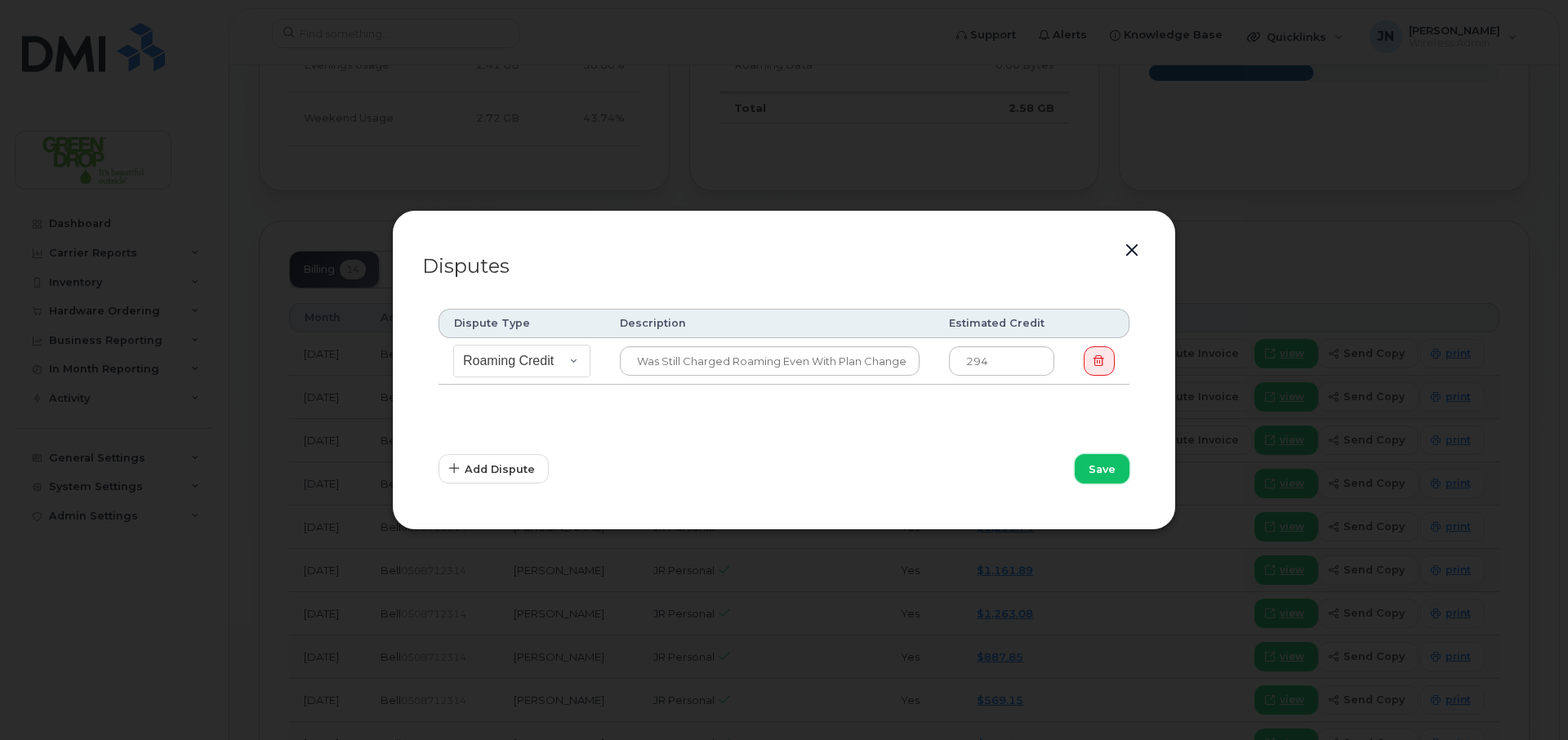
click at [1098, 458] on button "Save" at bounding box center [1102, 468] width 55 height 30
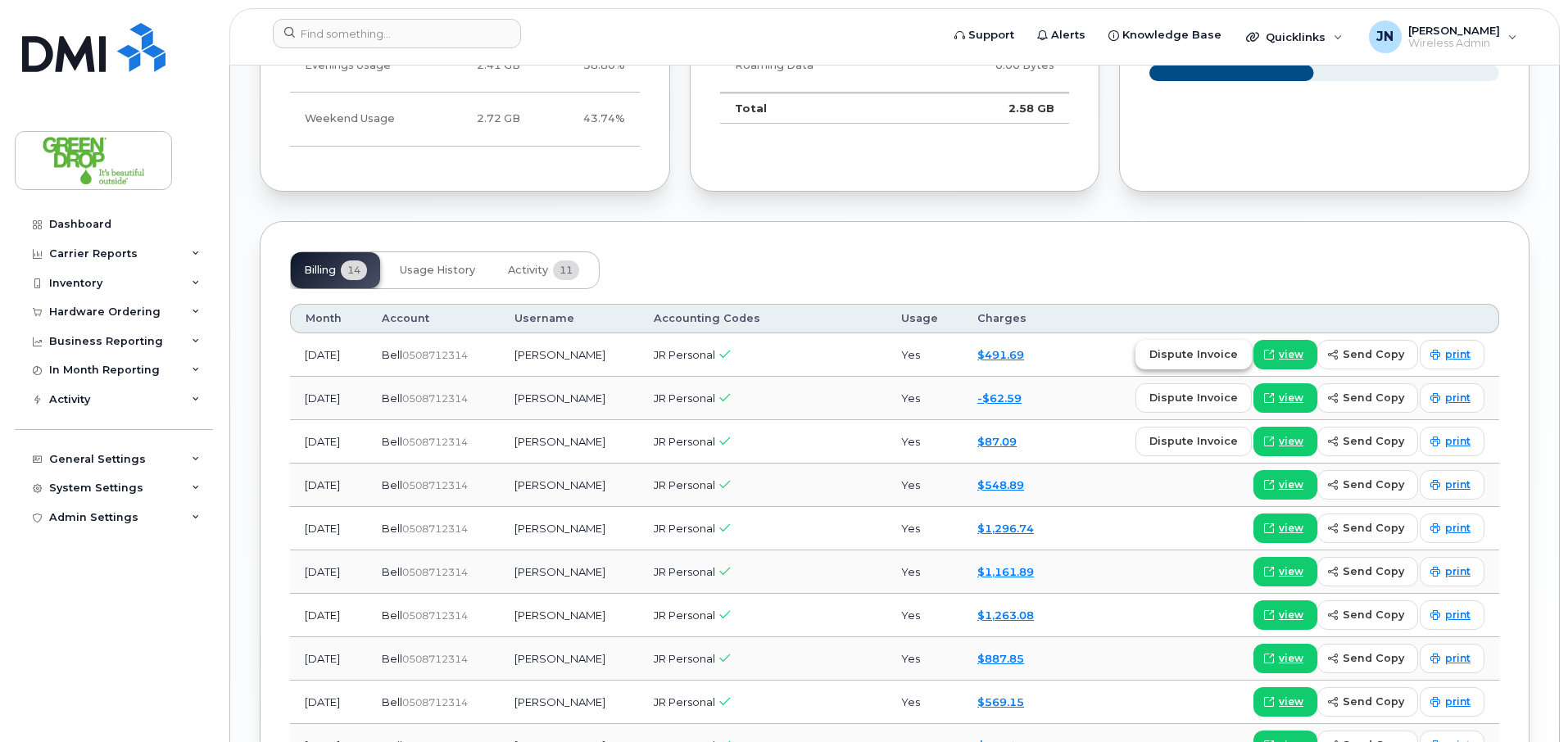
click at [1197, 359] on span "dispute invoice" at bounding box center [1193, 354] width 89 height 15
select select
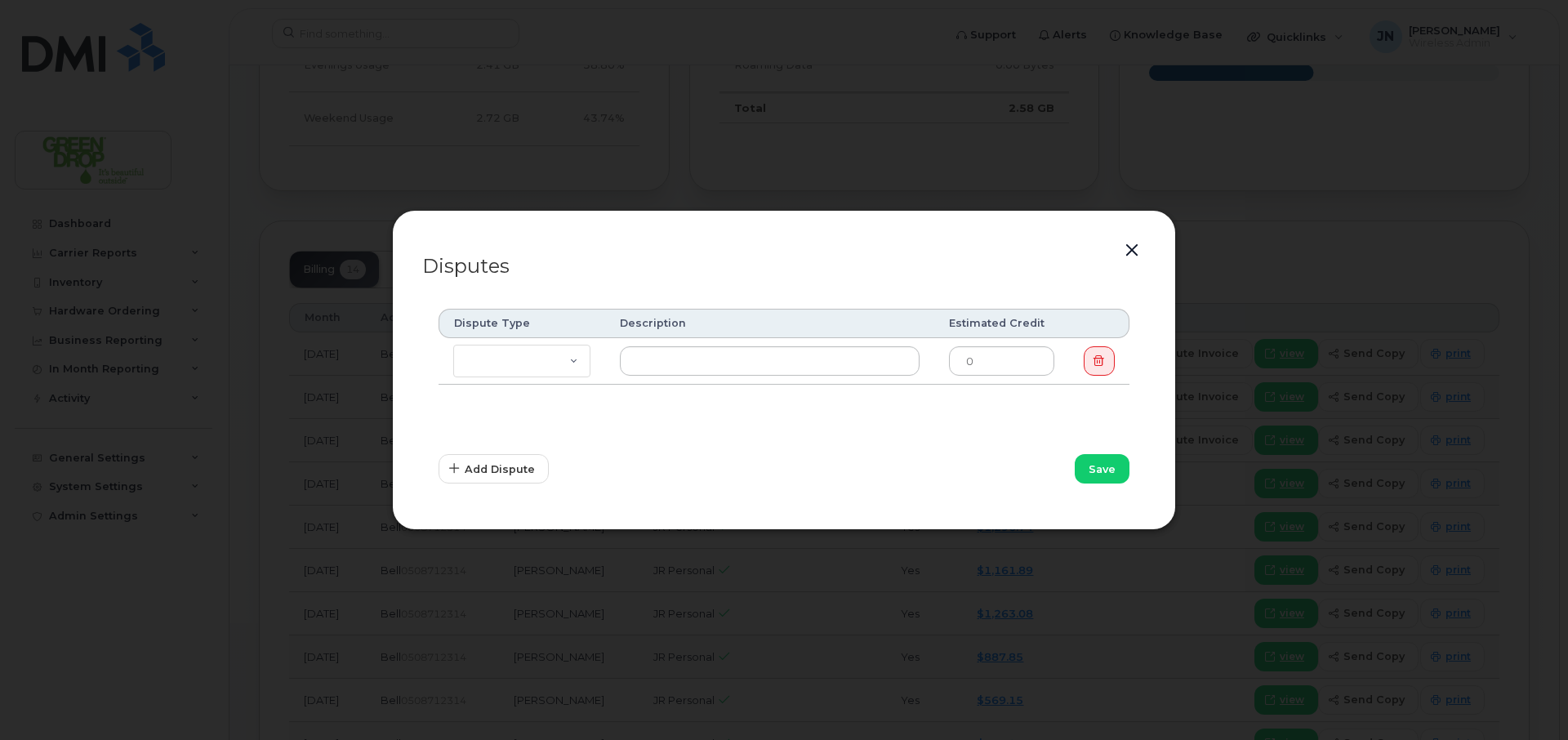
click at [1131, 242] on button "button" at bounding box center [1131, 250] width 24 height 23
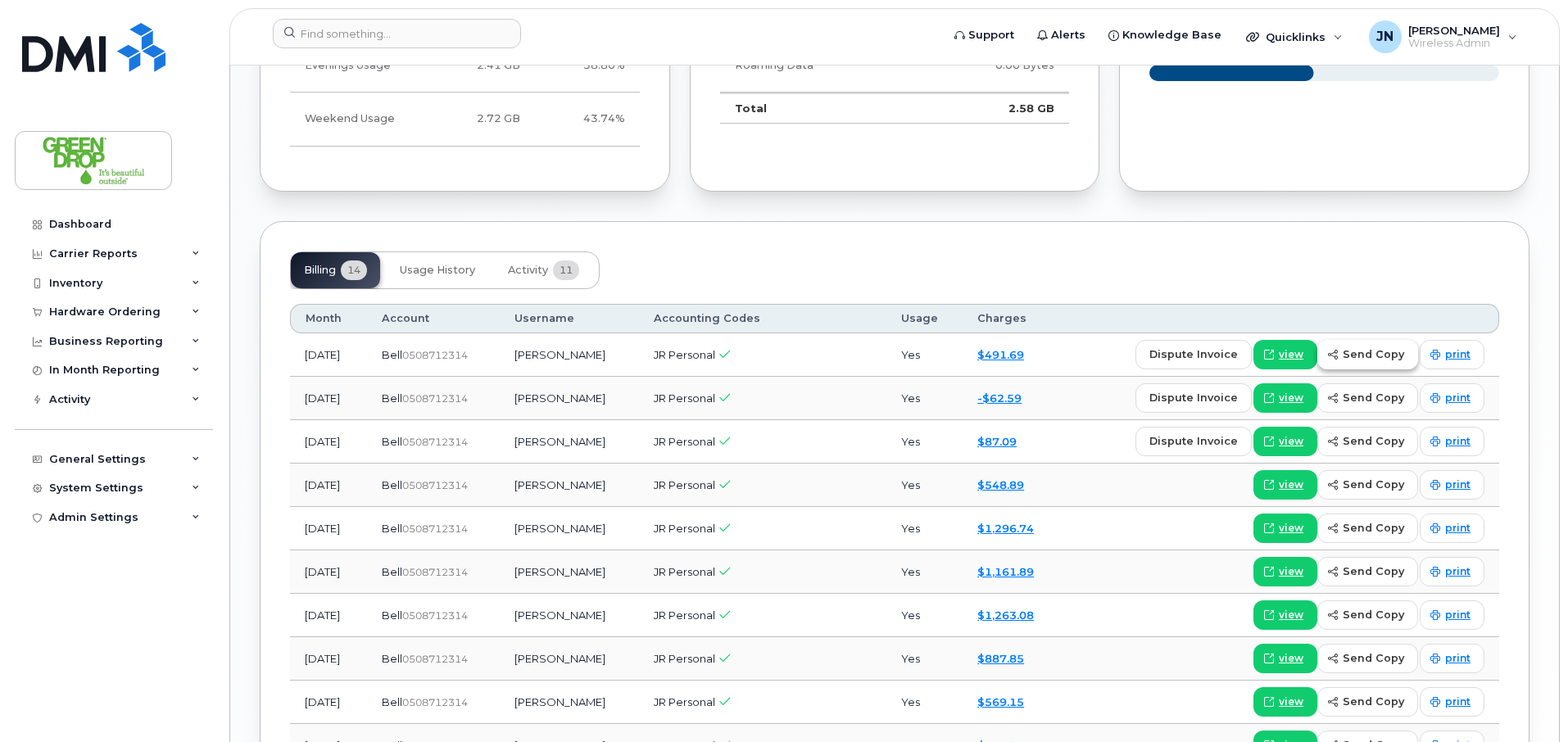
click at [1373, 356] on span "send copy" at bounding box center [1373, 354] width 62 height 15
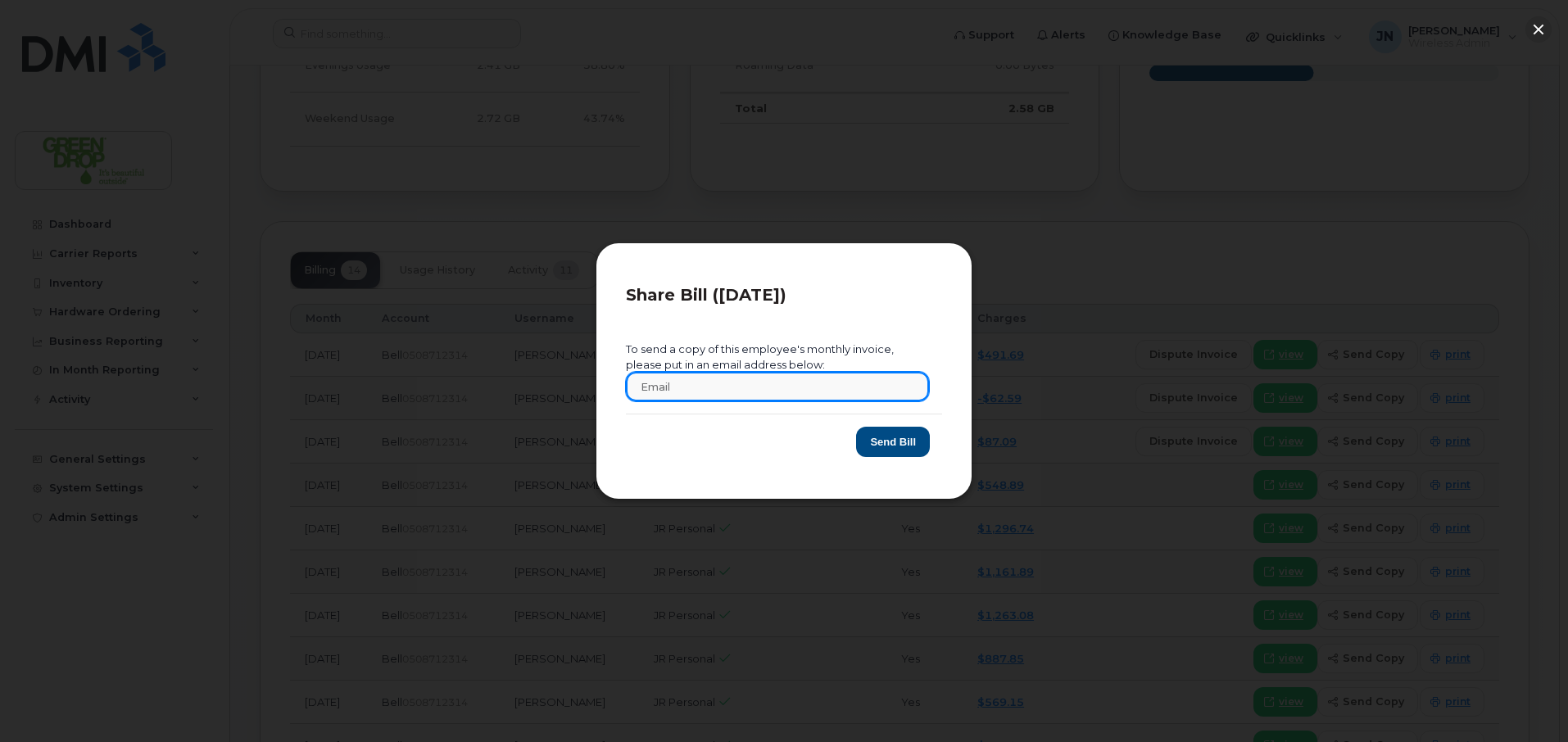
click at [757, 393] on input "text" at bounding box center [777, 386] width 303 height 30
type input "jnoddin@greendrop.com"
click at [888, 444] on button "Send Bill" at bounding box center [892, 442] width 73 height 30
